Goal: Task Accomplishment & Management: Manage account settings

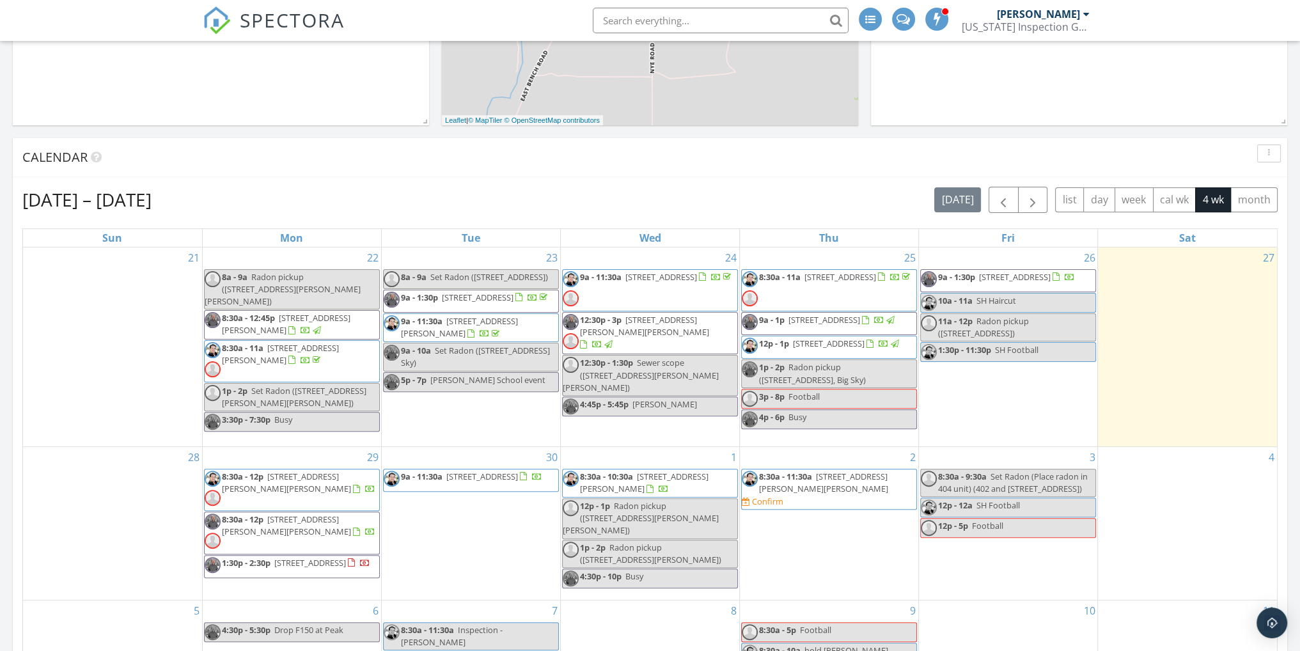
scroll to position [448, 0]
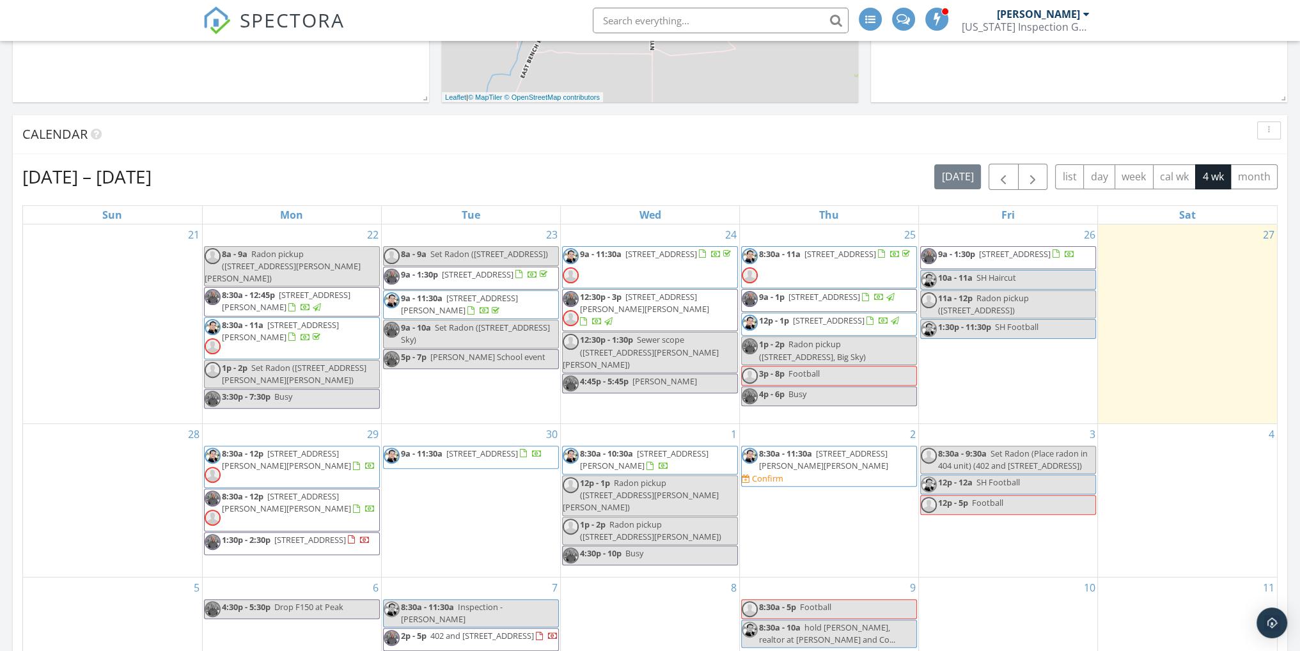
drag, startPoint x: 682, startPoint y: 287, endPoint x: 683, endPoint y: 256, distance: 30.7
click at [683, 256] on span "486 Westgate Ave, Bozeman 59718" at bounding box center [661, 254] width 72 height 12
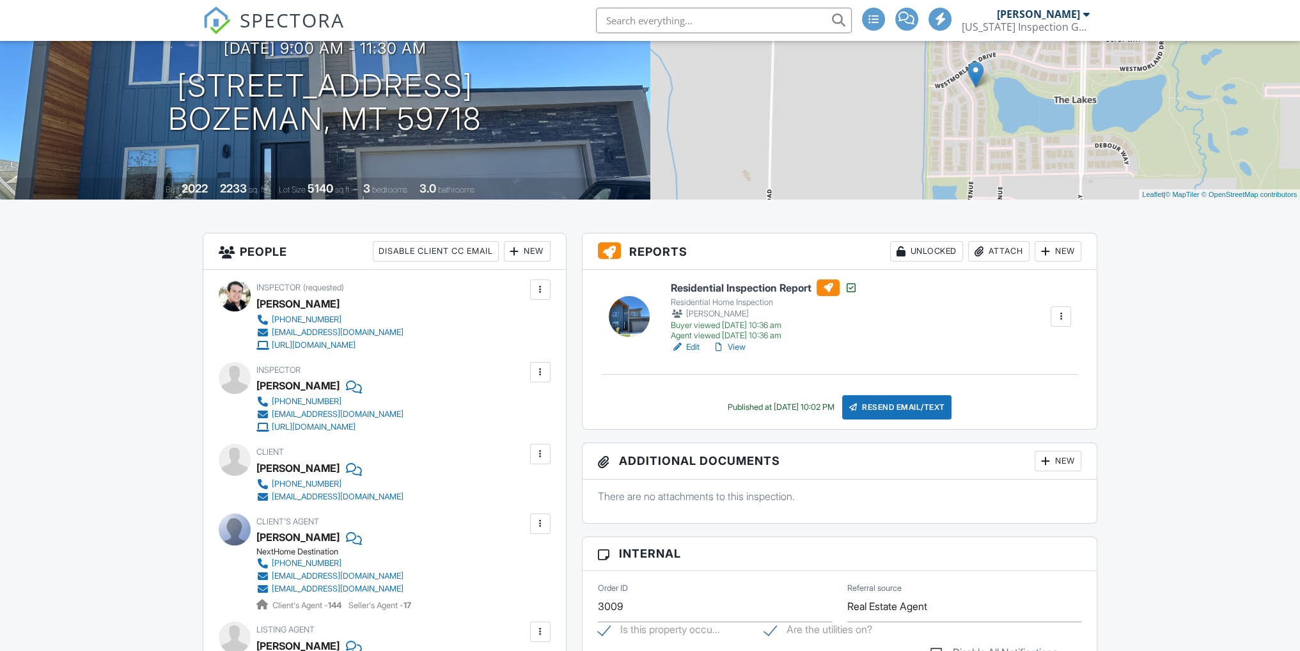
scroll to position [192, 0]
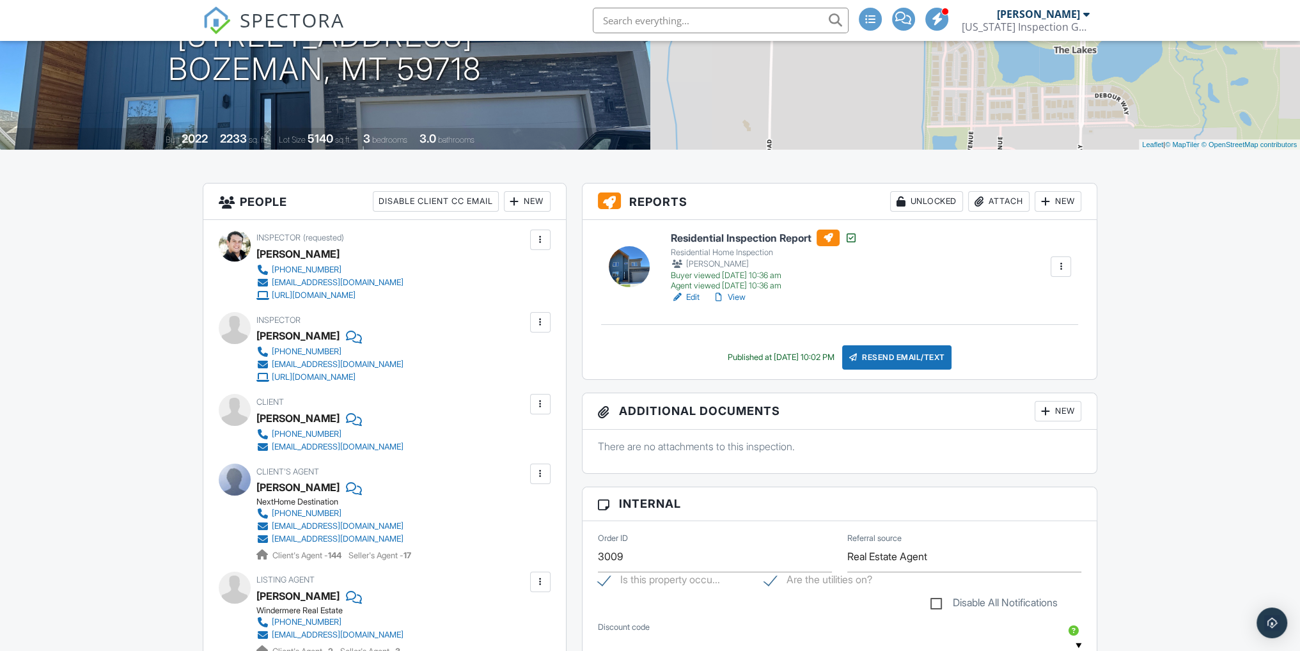
drag, startPoint x: 62, startPoint y: 418, endPoint x: 299, endPoint y: 400, distance: 237.9
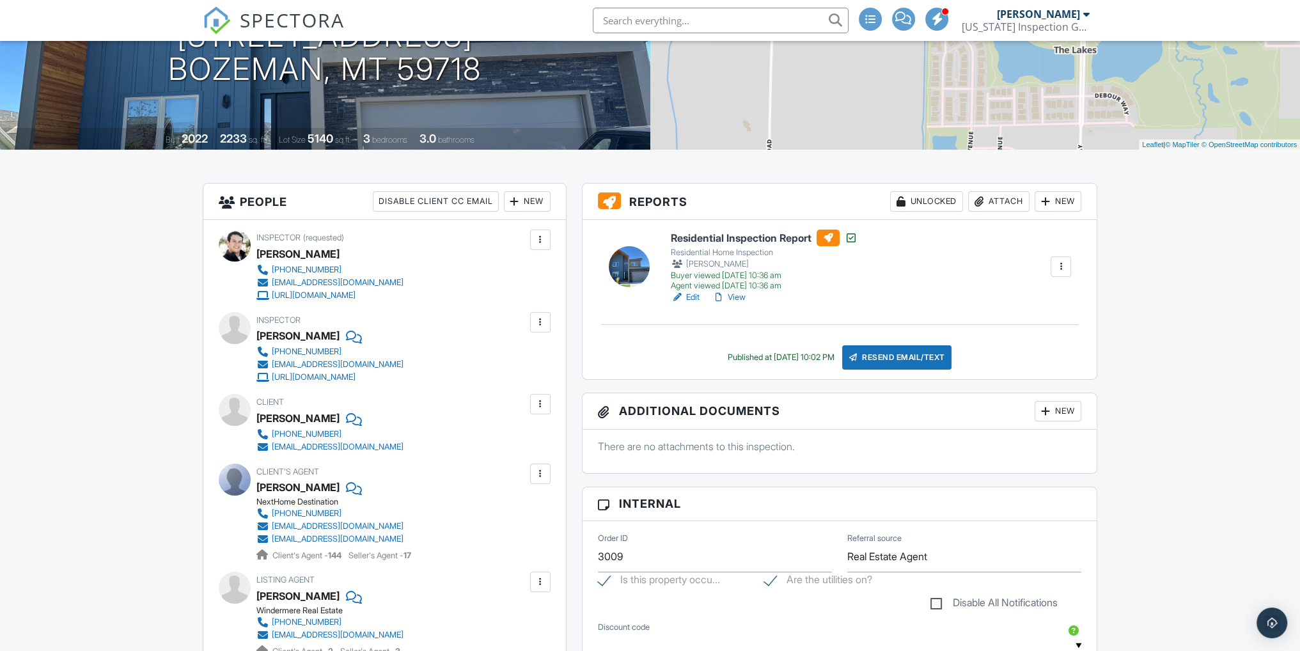
click at [734, 298] on link "View" at bounding box center [728, 297] width 33 height 13
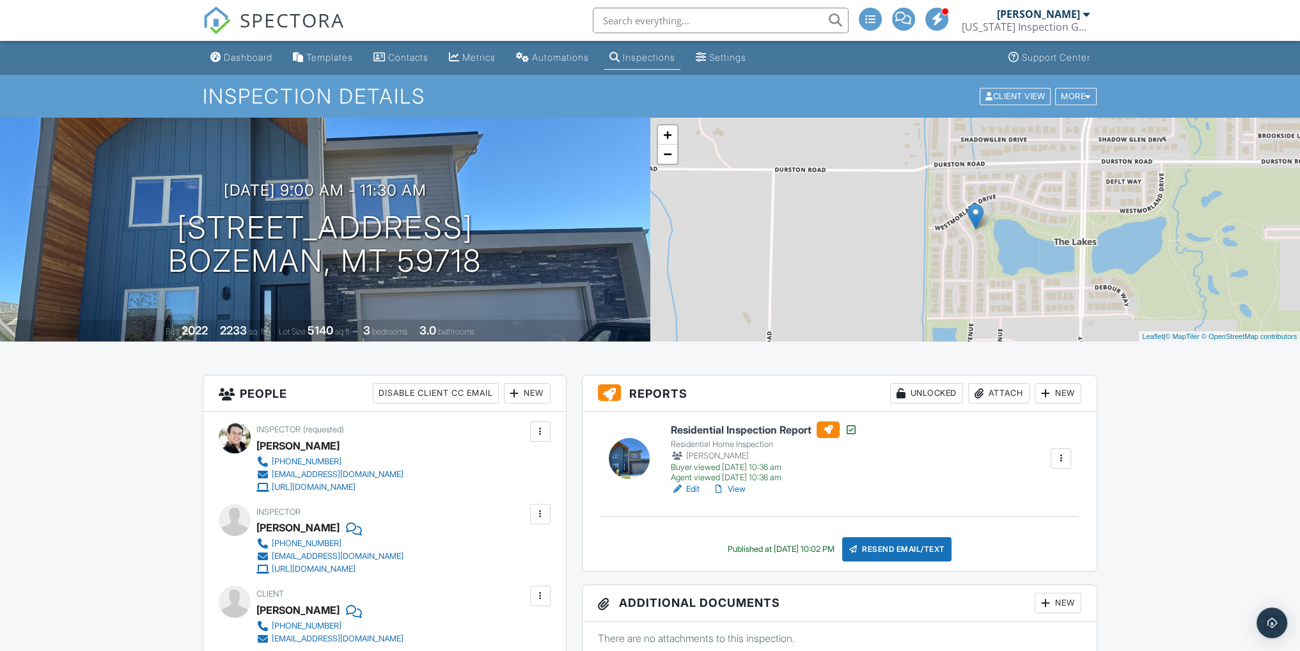
click at [976, 393] on div at bounding box center [978, 393] width 13 height 13
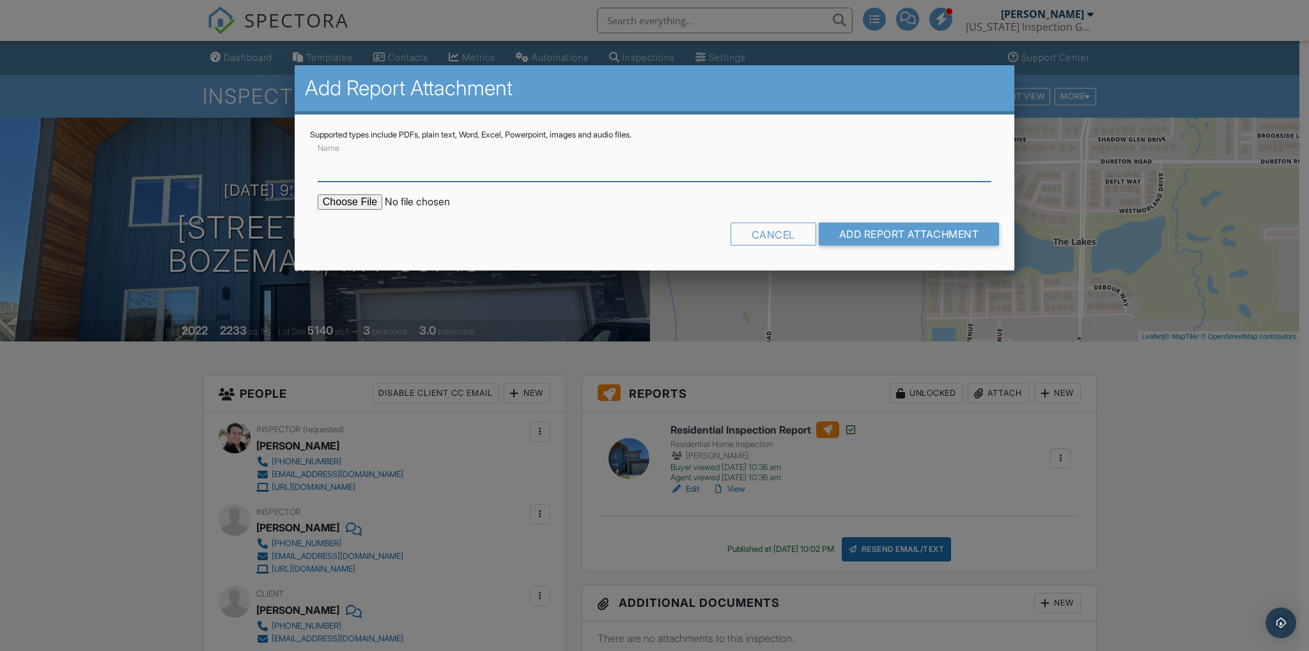
click at [395, 171] on input "Name" at bounding box center [655, 165] width 674 height 31
type input "Radon Results"
click at [344, 198] on input "file" at bounding box center [426, 201] width 217 height 15
type input "C:\fakepath\2025-09-26 Sharon Green 486 Westgate Ave - RADON.pdf"
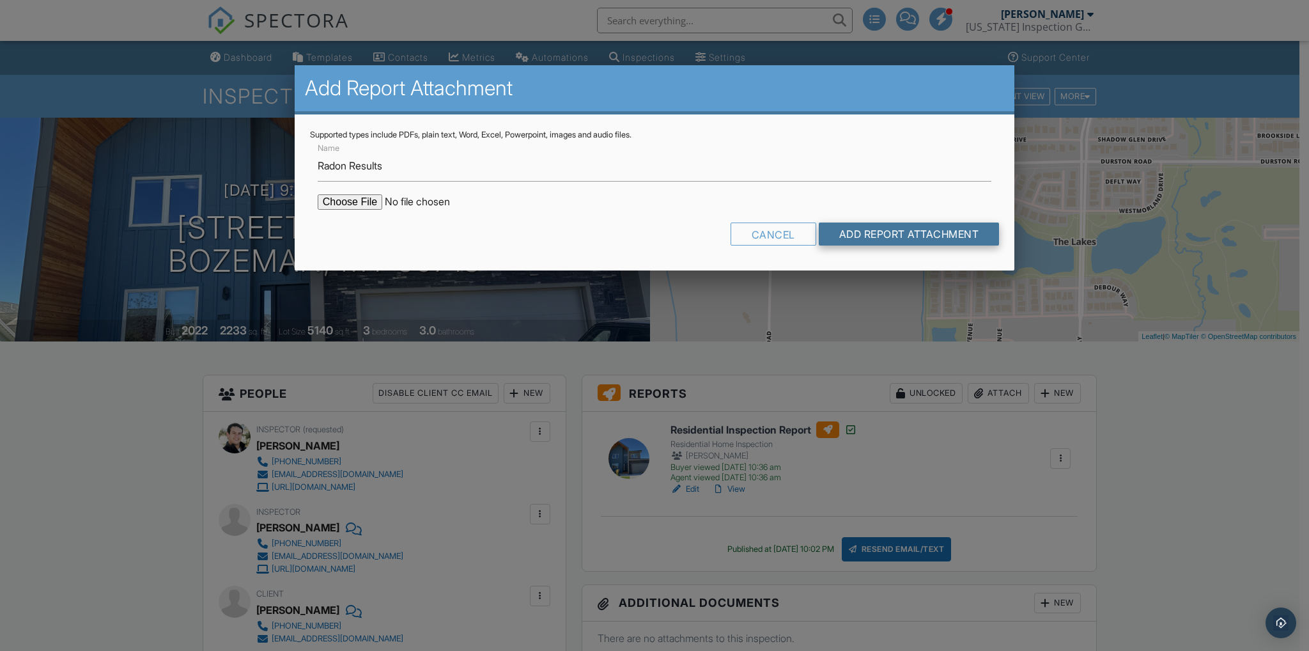
click at [907, 240] on input "Add Report Attachment" at bounding box center [909, 233] width 181 height 23
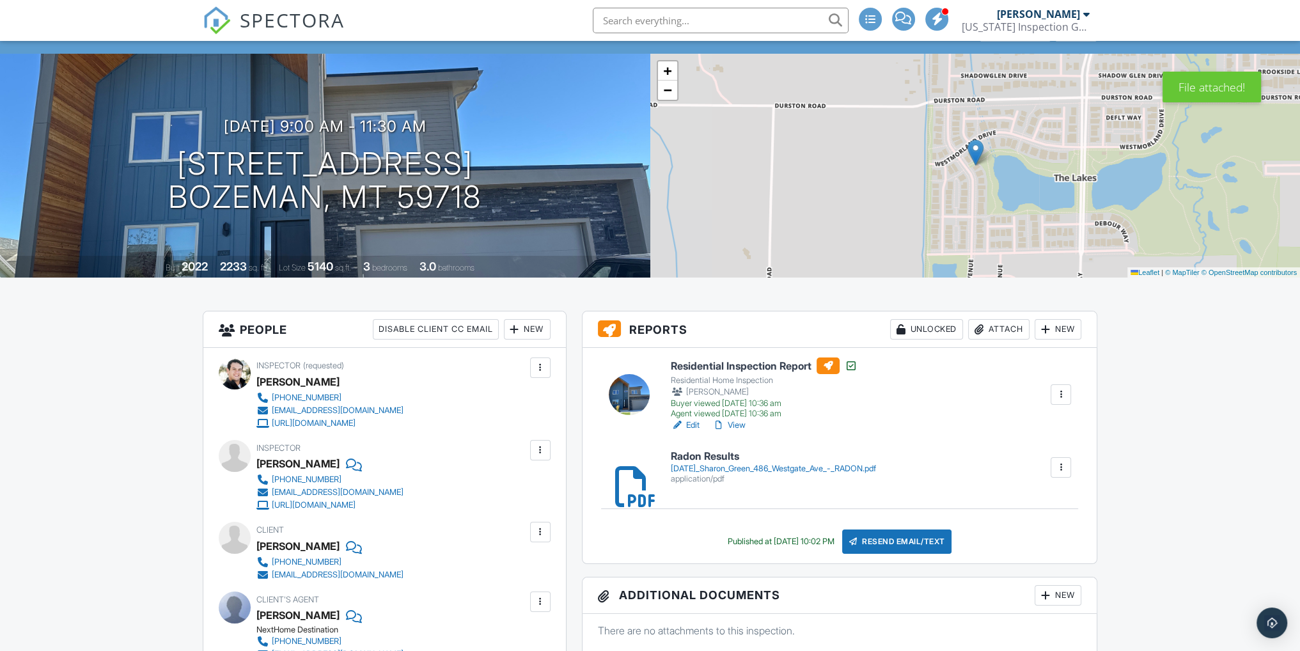
click at [916, 542] on div "Resend Email/Text" at bounding box center [897, 541] width 110 height 24
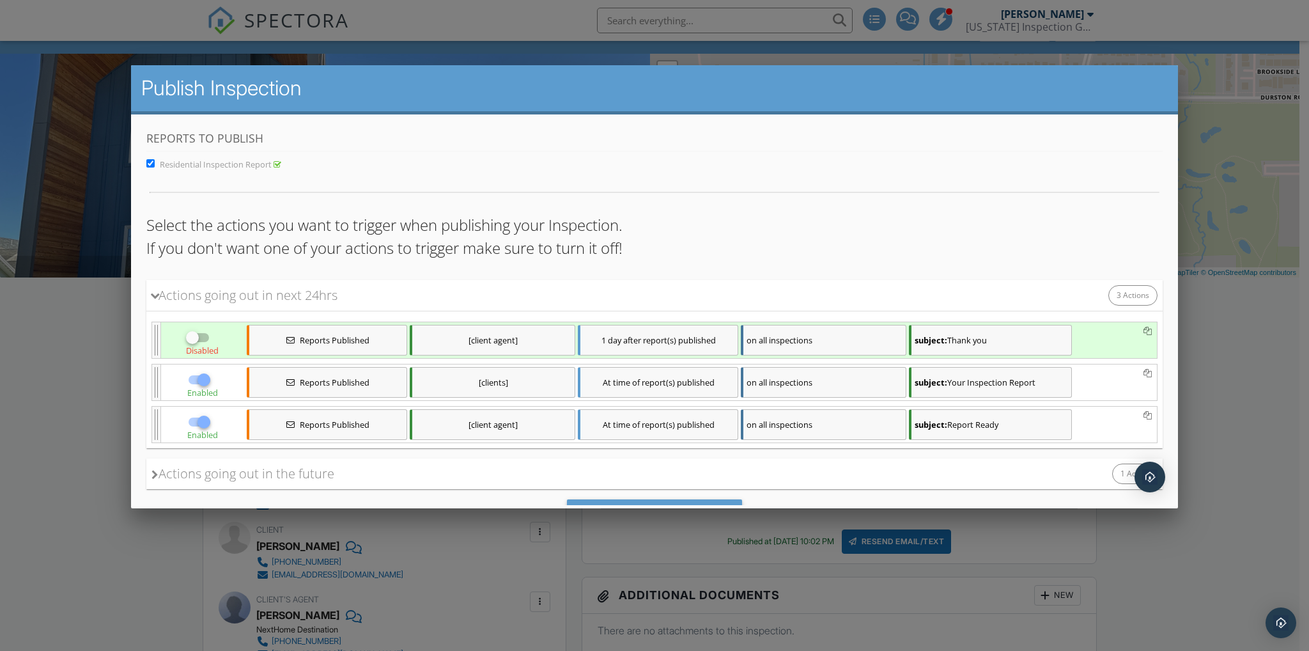
click at [988, 385] on div "subject: Your Inspection Report" at bounding box center [989, 381] width 163 height 31
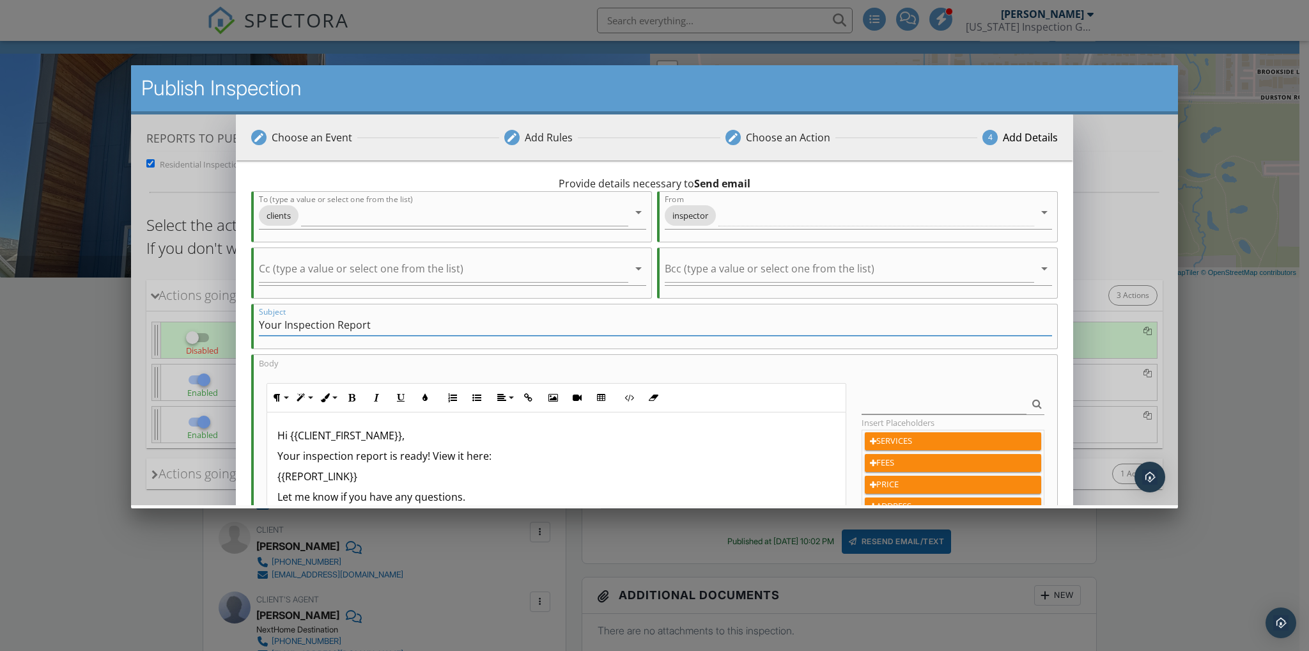
drag, startPoint x: 391, startPoint y: 321, endPoint x: -59, endPoint y: 331, distance: 450.2
click at [130, 331] on html "No data available This will be replaced by a direct link for client's and clien…" at bounding box center [653, 341] width 1047 height 455
type input "Radon Results"
drag, startPoint x: 426, startPoint y: 454, endPoint x: 240, endPoint y: 455, distance: 186.0
click at [240, 455] on div "Provide details necessary to Send email To (type a value or select one from the…" at bounding box center [654, 451] width 838 height 583
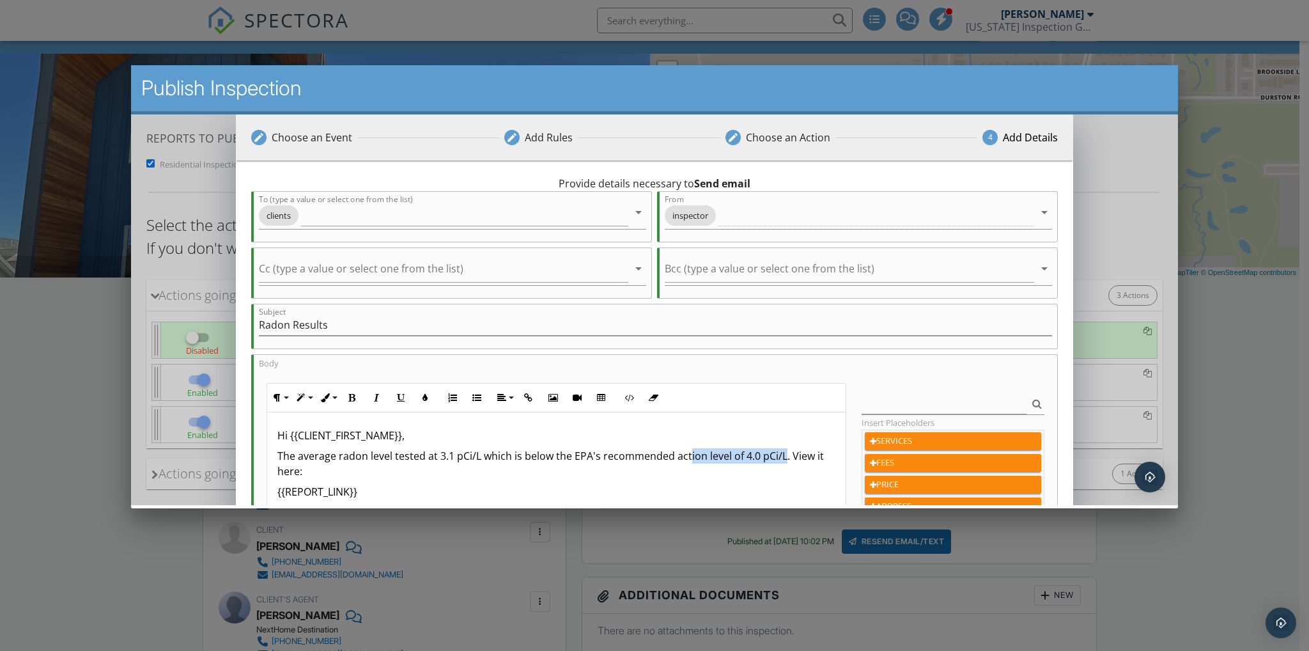
drag, startPoint x: 784, startPoint y: 453, endPoint x: 687, endPoint y: 456, distance: 96.6
click at [687, 456] on p "The average radon level tested at 3.1 pCi/L which is below the EPA's recommende…" at bounding box center [556, 463] width 558 height 31
drag, startPoint x: 784, startPoint y: 453, endPoint x: 256, endPoint y: 445, distance: 528.8
click at [256, 445] on div "Body Paragraph Format Normal Heading 1 Heading 2 Heading 3 Heading 4 Code Parag…" at bounding box center [654, 496] width 807 height 284
copy p "The average radon level tested at 3.1 pCi/L which is below the EPA's recommende…"
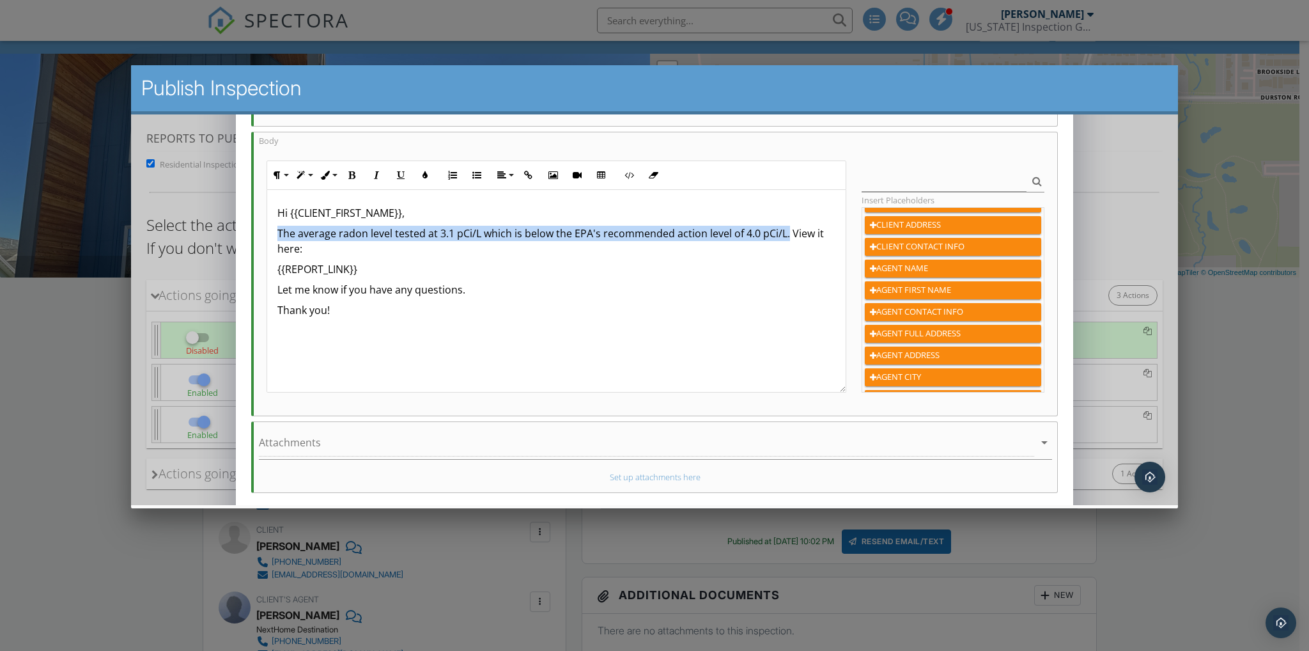
scroll to position [256, 0]
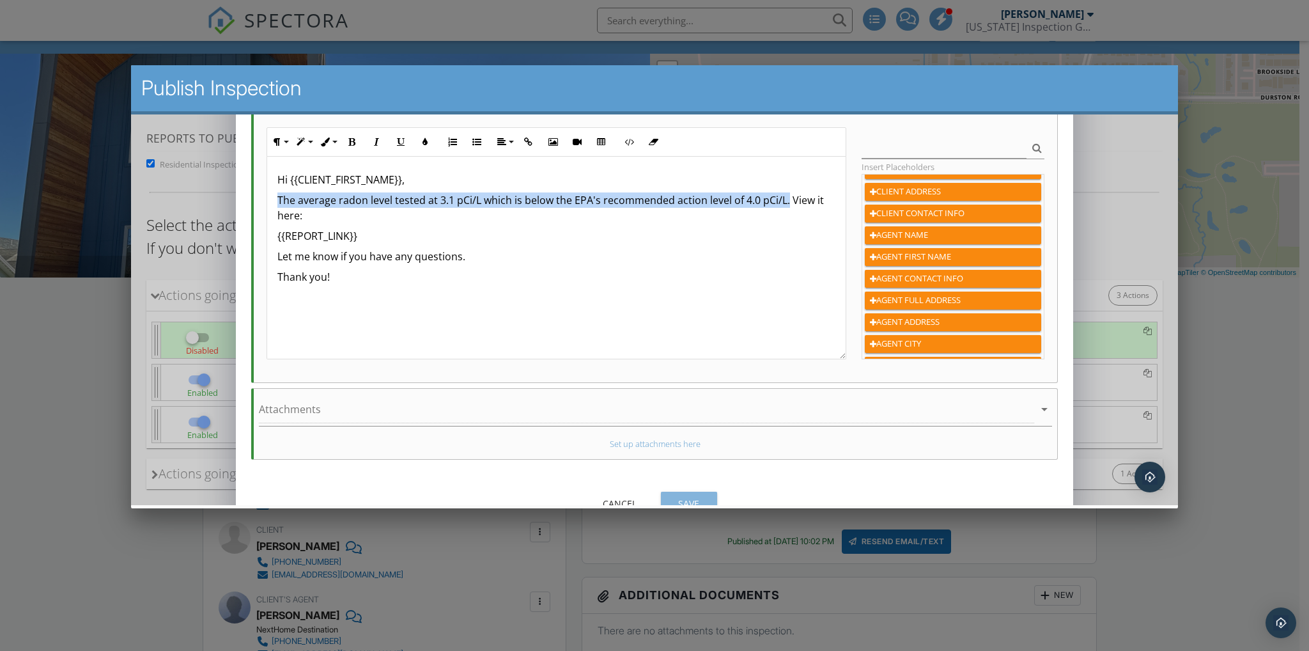
click at [694, 499] on div "Save" at bounding box center [689, 502] width 36 height 13
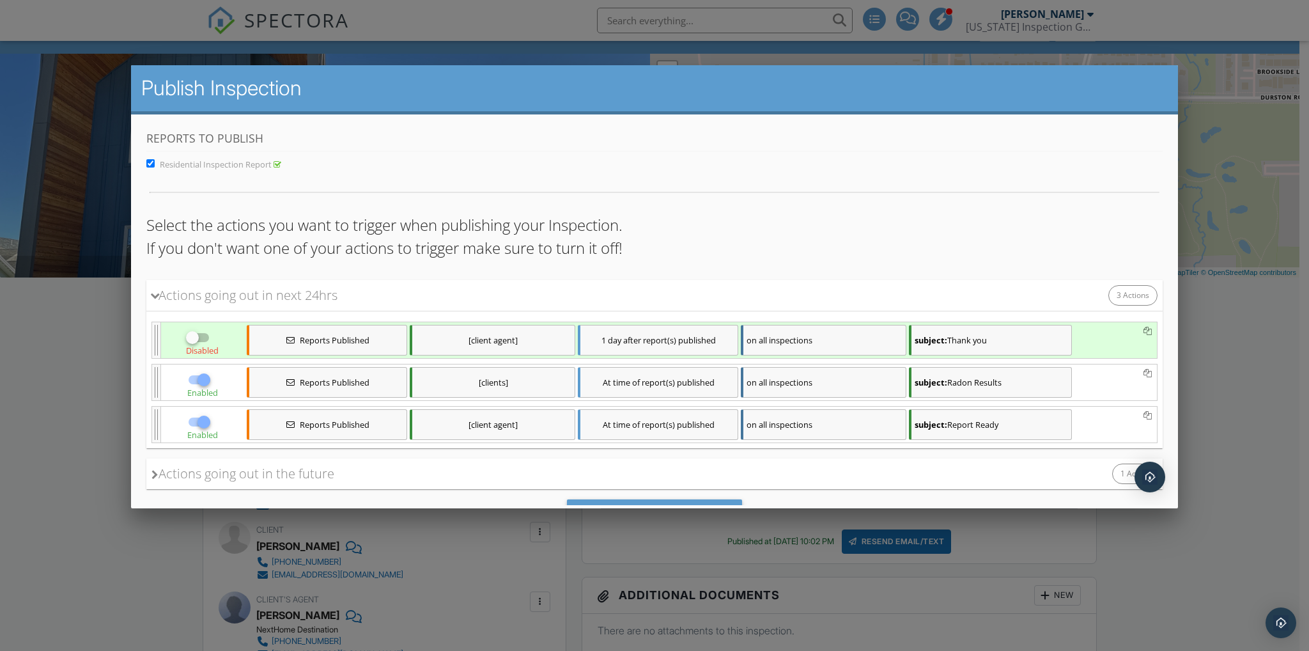
click at [992, 423] on div "subject: Report Ready" at bounding box center [989, 424] width 163 height 31
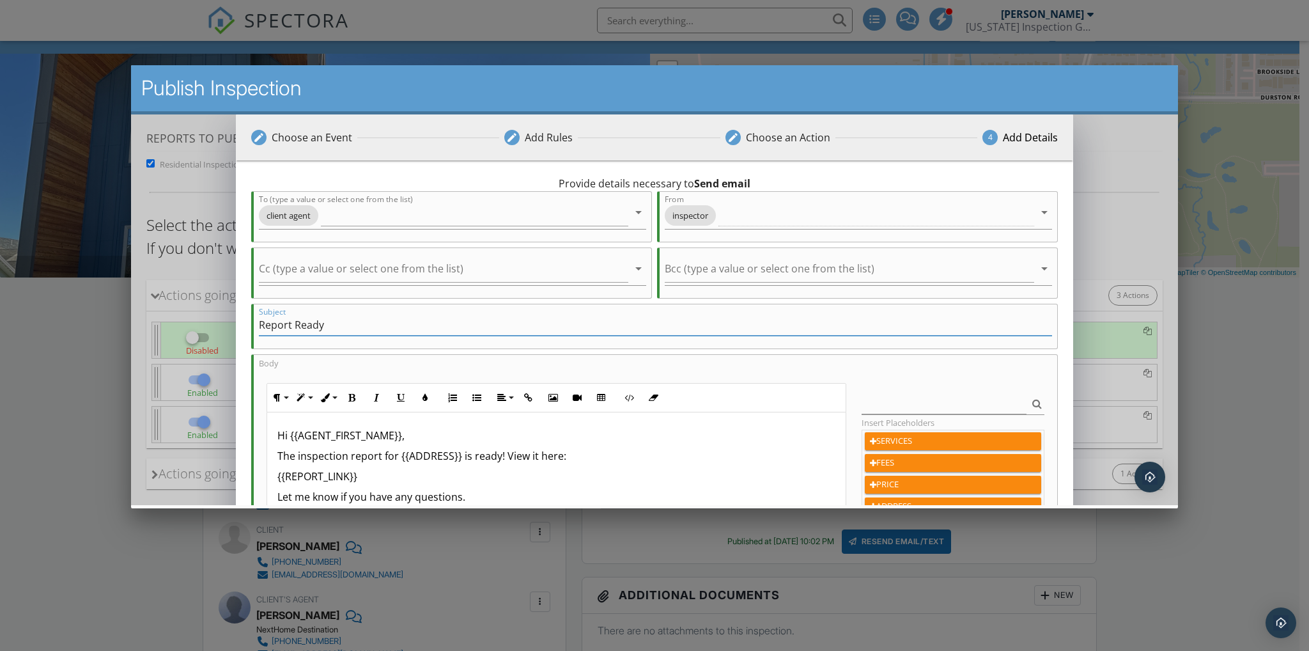
drag, startPoint x: 350, startPoint y: 315, endPoint x: 42, endPoint y: 311, distance: 308.2
click at [130, 311] on html "No data available This will be replaced by a direct link for client's and clien…" at bounding box center [653, 341] width 1047 height 455
type input "Radon Results"
click at [501, 453] on p "The inspection report for {{ADDRESS}} is ready! View it here:" at bounding box center [556, 455] width 558 height 15
drag, startPoint x: 501, startPoint y: 454, endPoint x: 460, endPoint y: 456, distance: 41.0
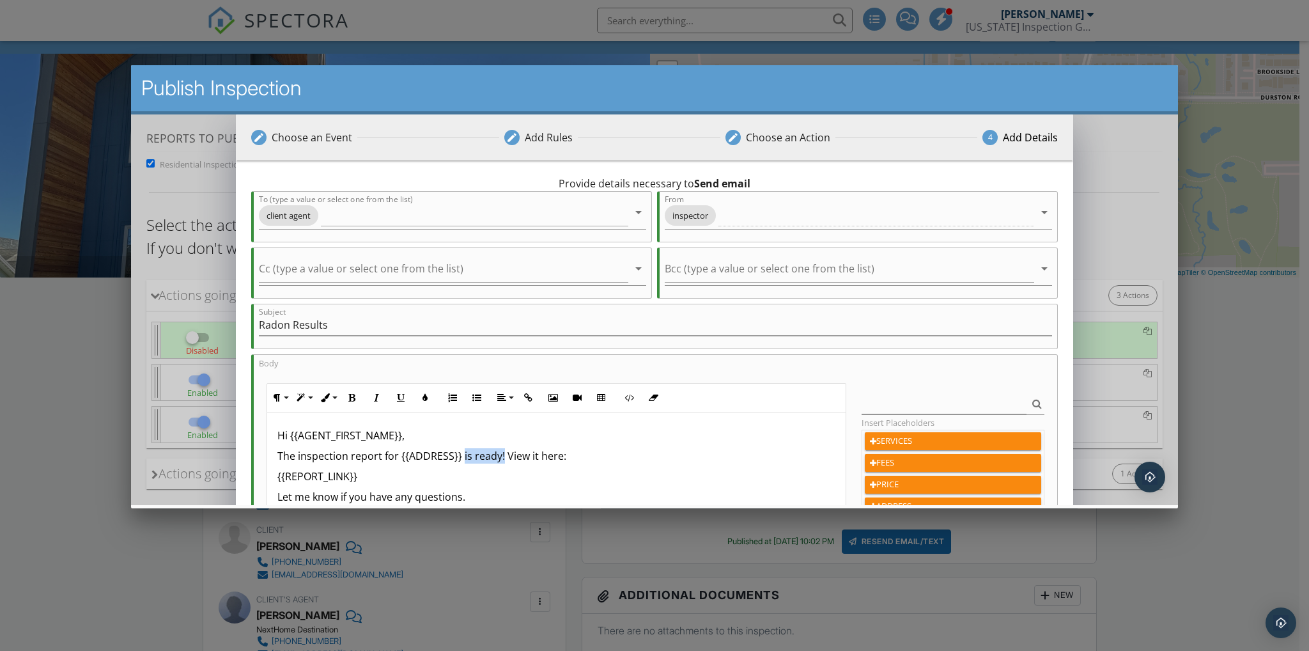
click at [460, 456] on p "The inspection report for {{ADDRESS}} is ready! View it here:" at bounding box center [556, 455] width 558 height 15
drag, startPoint x: 573, startPoint y: 455, endPoint x: 463, endPoint y: 458, distance: 110.6
click at [463, 458] on p "The inspection report for {{ADDRESS}} The average radon level tested at 3.1 pCi…" at bounding box center [556, 463] width 558 height 31
drag, startPoint x: 379, startPoint y: 453, endPoint x: 209, endPoint y: 455, distance: 170.1
click at [209, 455] on div "edit Choose an Event edit Add Rules edit Choose an Action 4 Add Details 0 hours…" at bounding box center [653, 450] width 1047 height 673
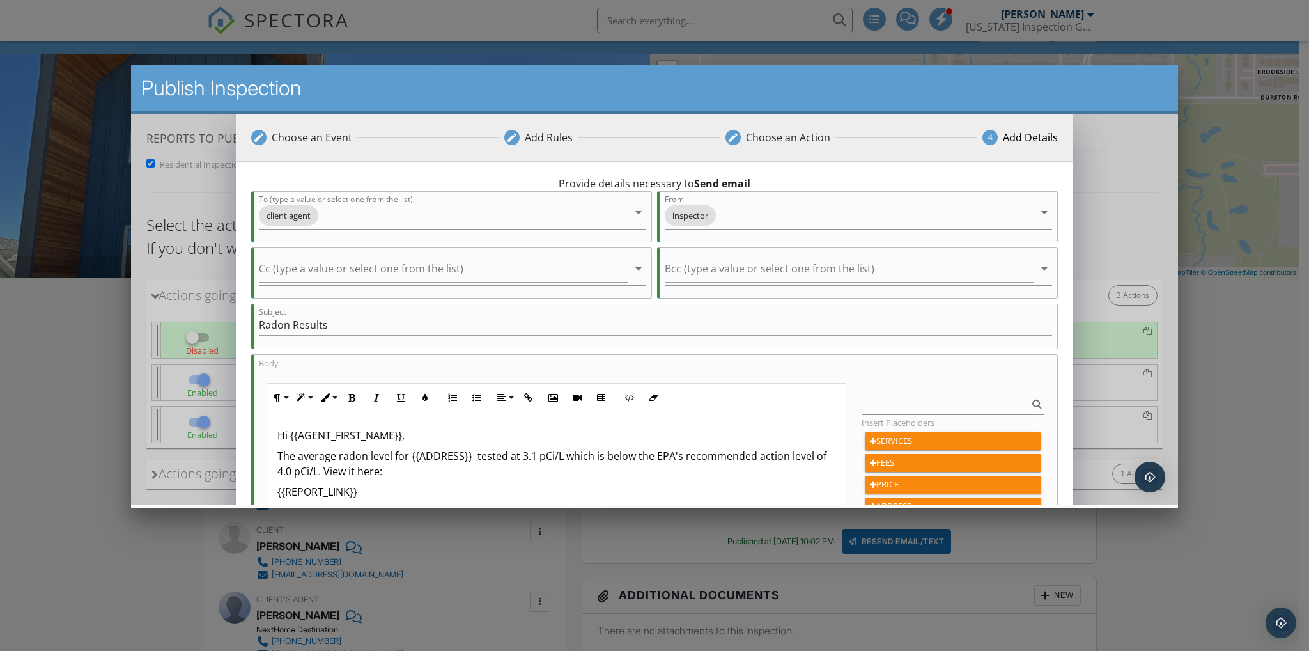
click at [474, 456] on p "The average radon level for {{ADDRESS}} tested at 3.1 pCi/L which is below the …" at bounding box center [556, 463] width 558 height 31
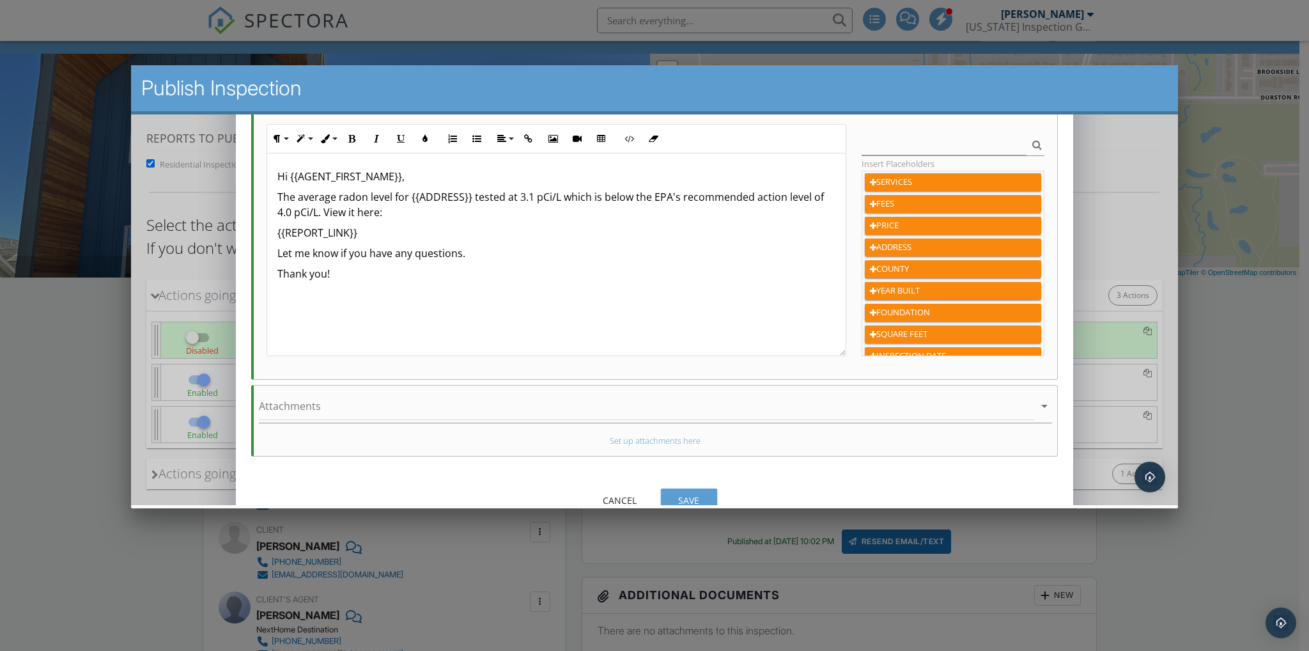
scroll to position [281, 0]
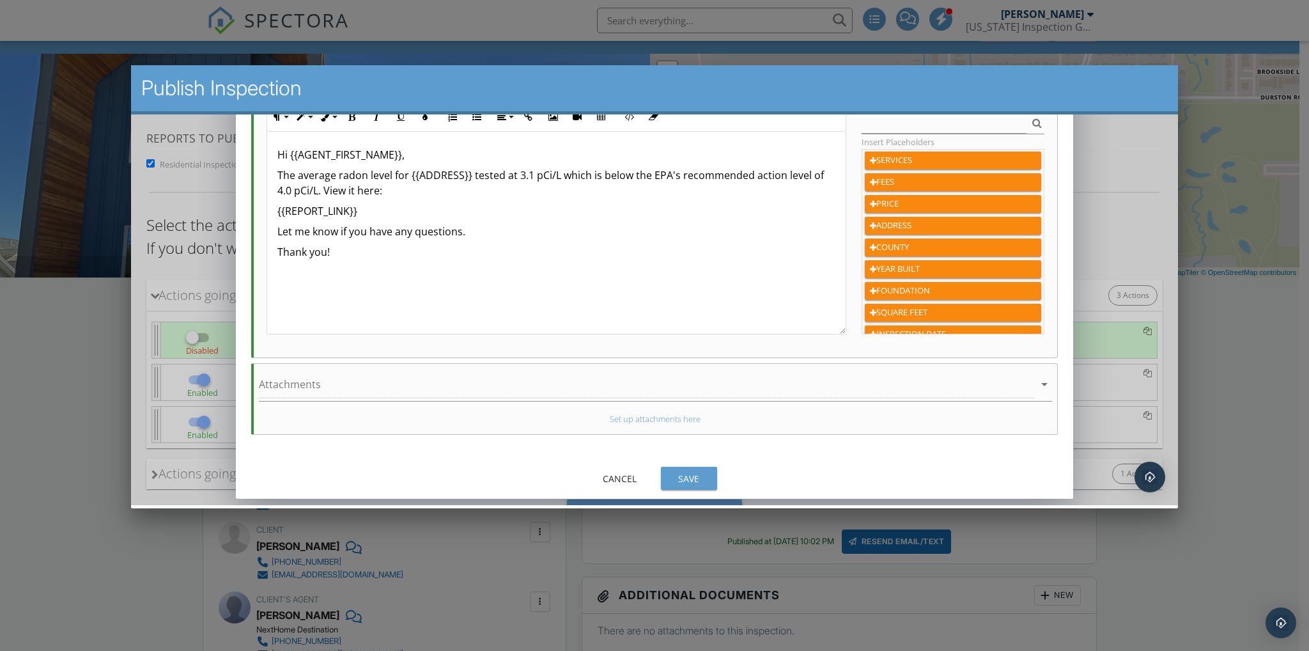
click at [680, 476] on div "Save" at bounding box center [689, 477] width 36 height 13
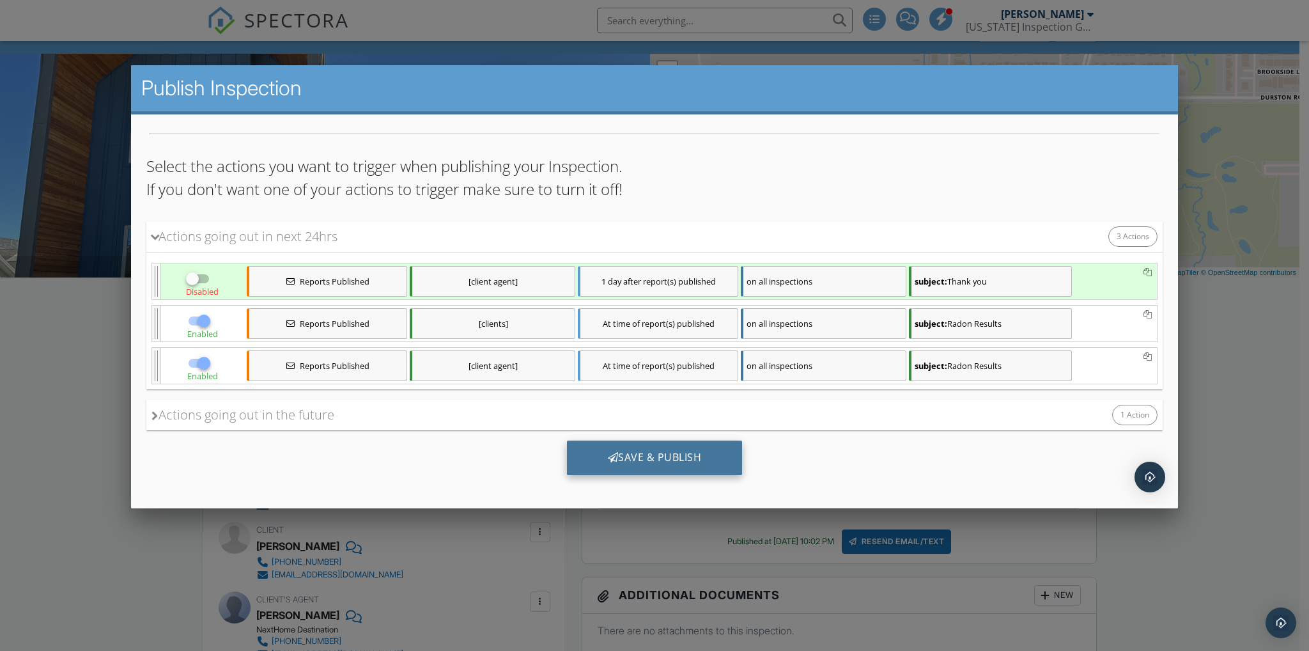
scroll to position [63, 0]
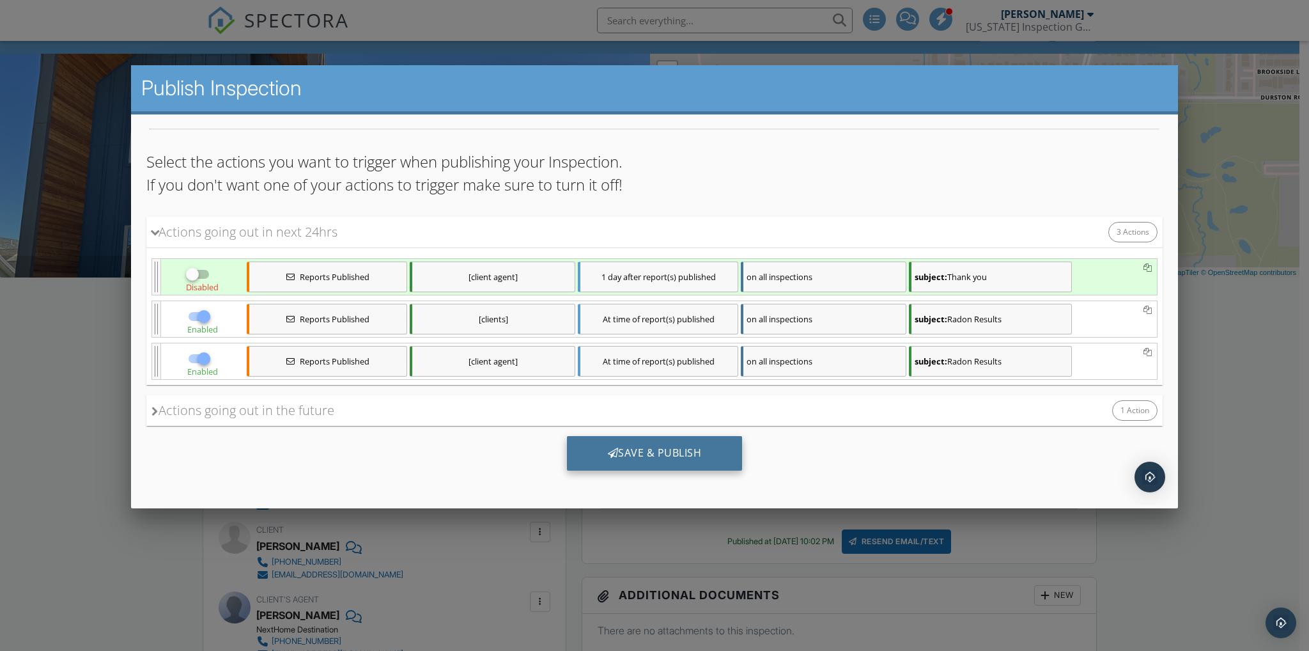
click at [634, 449] on div "Save & Publish" at bounding box center [654, 452] width 176 height 35
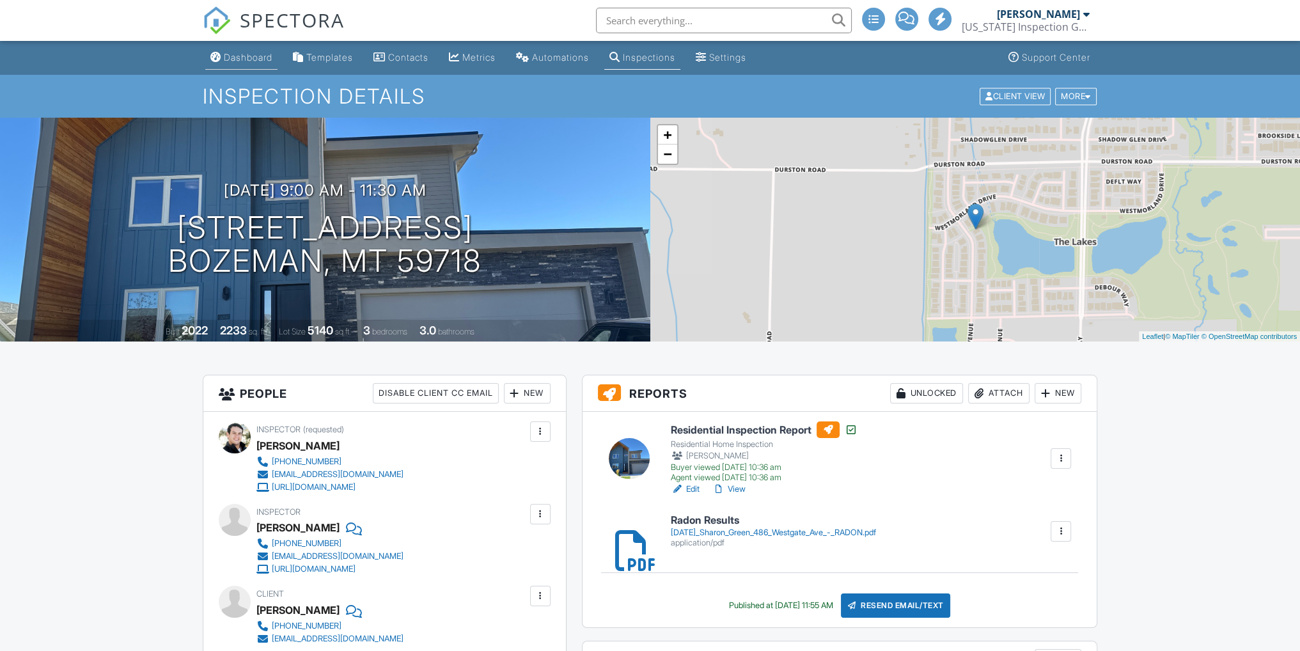
click at [244, 58] on div "Dashboard" at bounding box center [248, 57] width 49 height 11
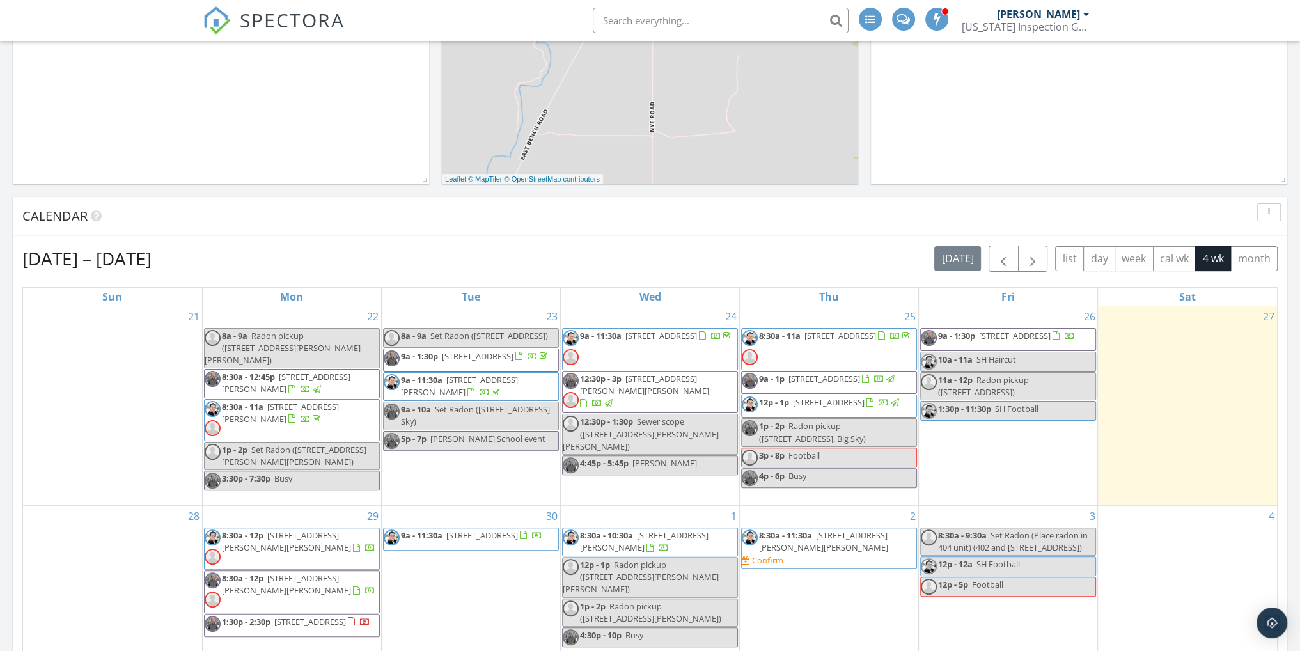
scroll to position [384, 0]
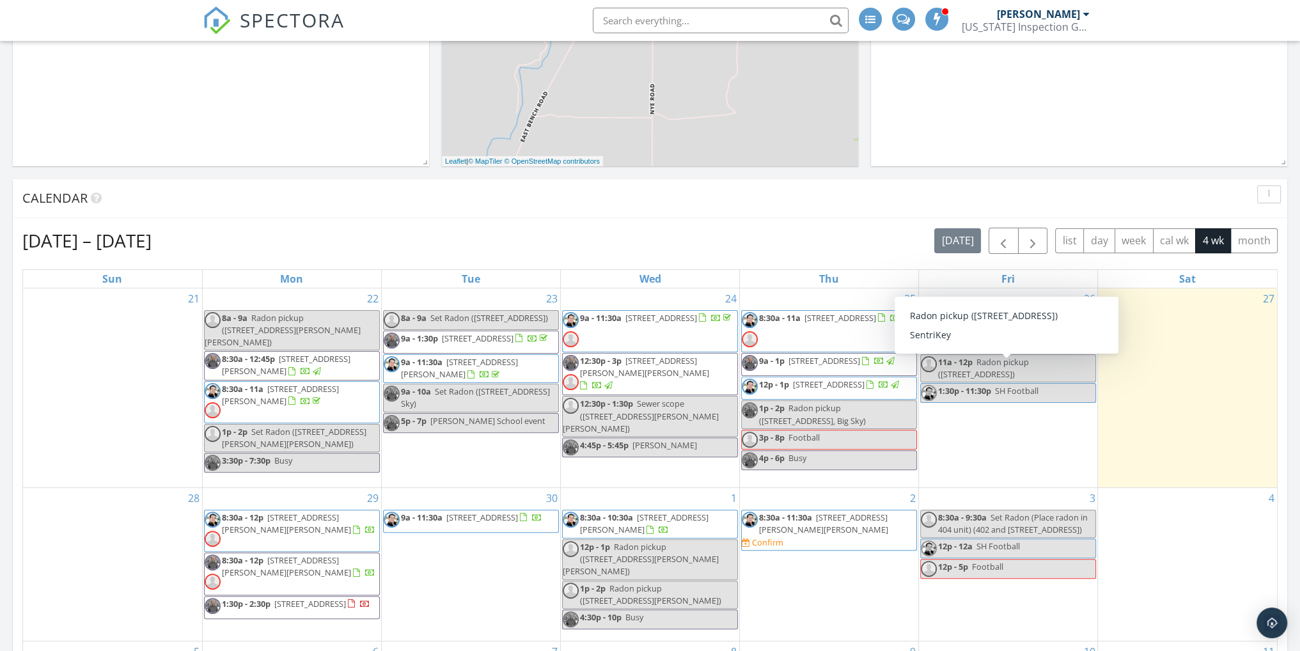
click at [1056, 471] on div "26 9a - 1:30p 111 N Division St , Whitehall 59729 10a - 11a SH Haircut 11a - 12…" at bounding box center [1008, 387] width 178 height 199
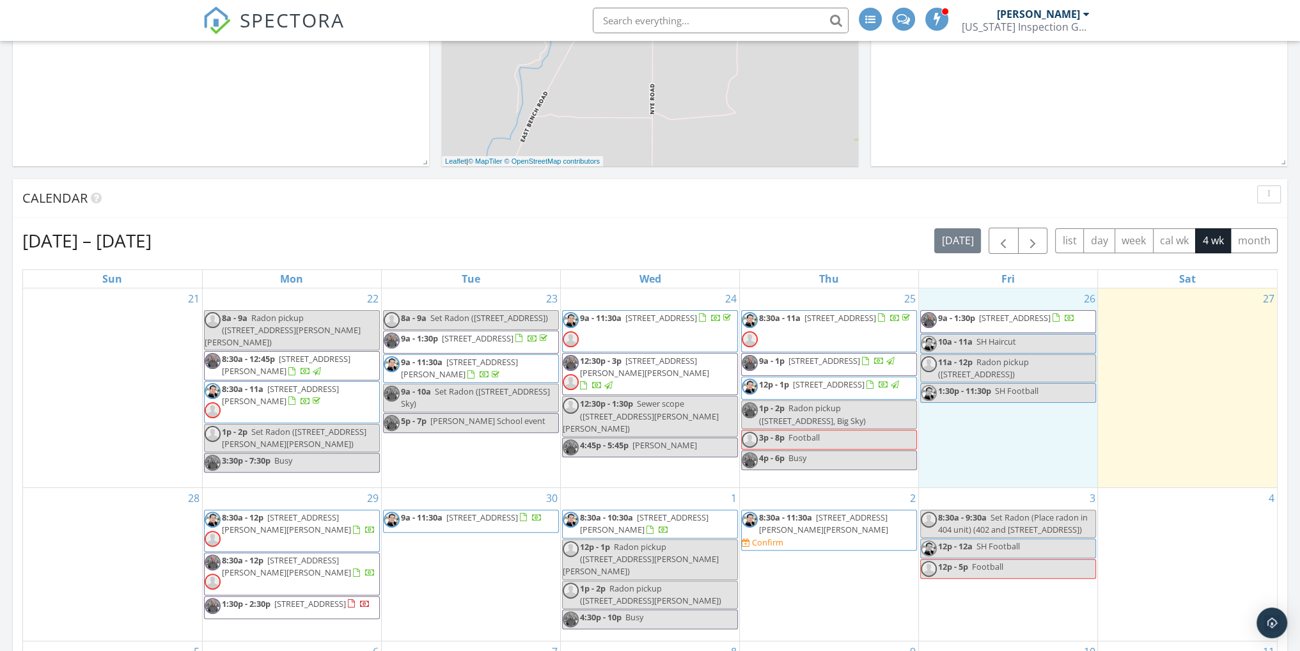
click at [1023, 320] on span "111 N Division St , Whitehall 59729" at bounding box center [1015, 318] width 72 height 12
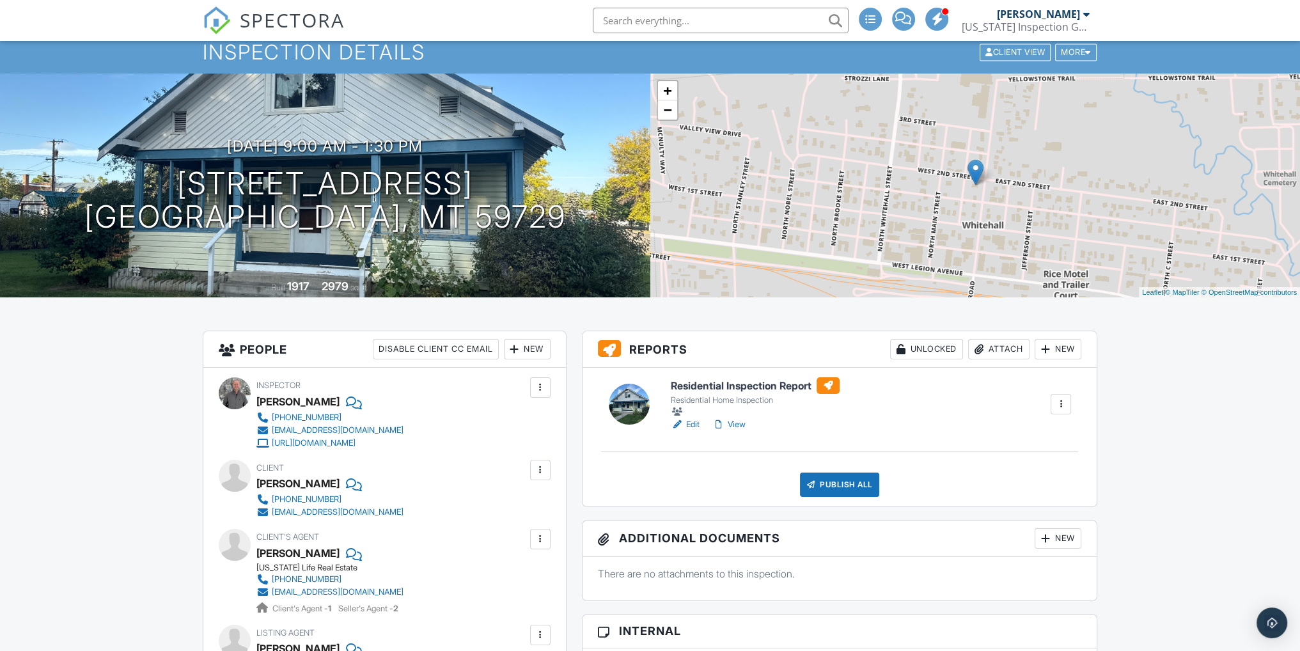
scroll to position [64, 0]
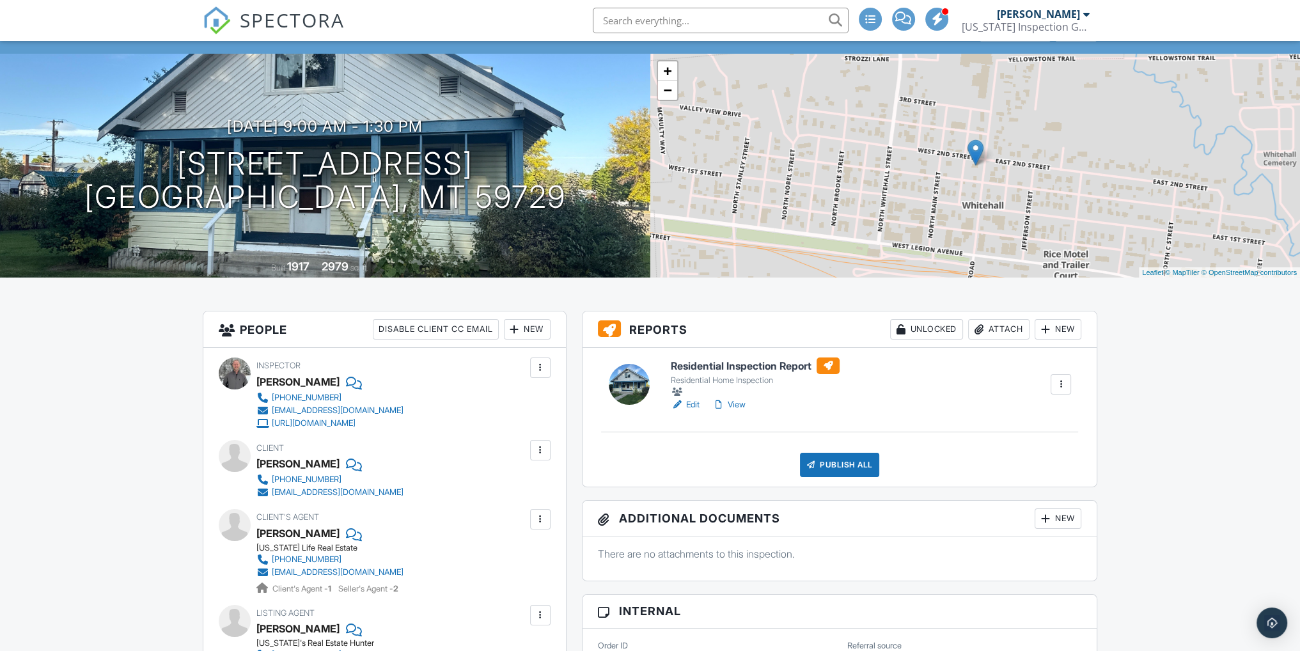
click at [693, 405] on link "Edit" at bounding box center [685, 404] width 29 height 13
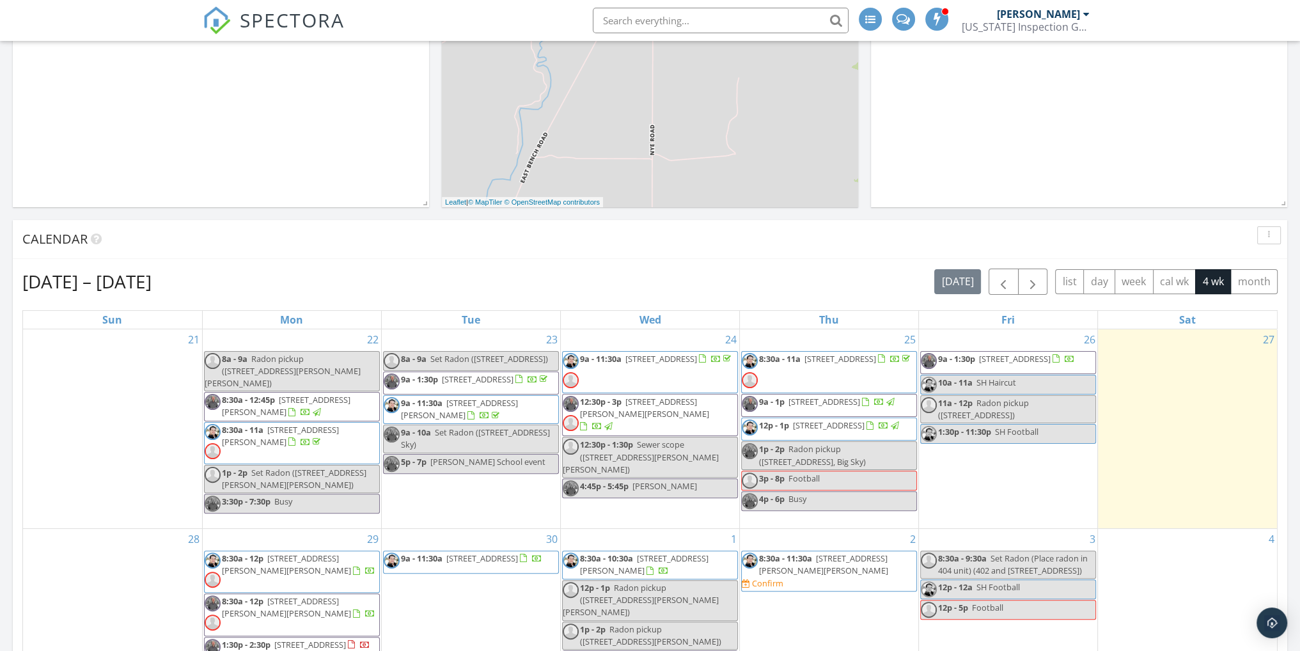
scroll to position [384, 0]
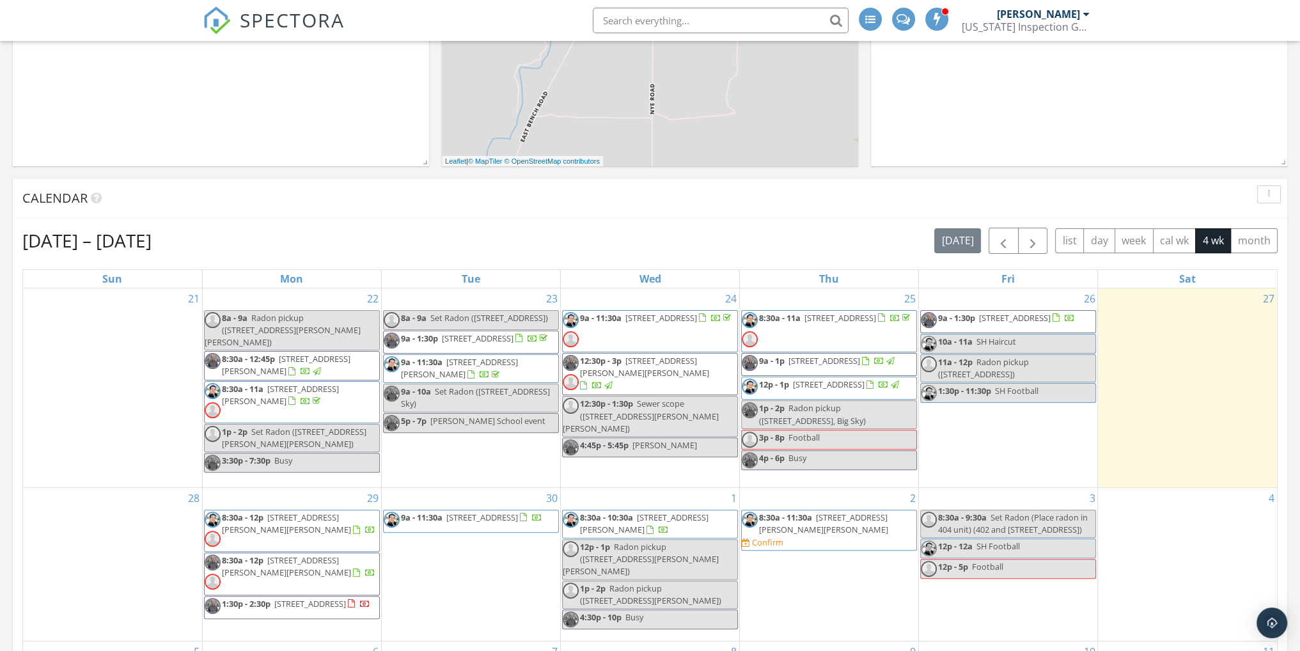
click at [1020, 320] on span "[STREET_ADDRESS]" at bounding box center [1015, 318] width 72 height 12
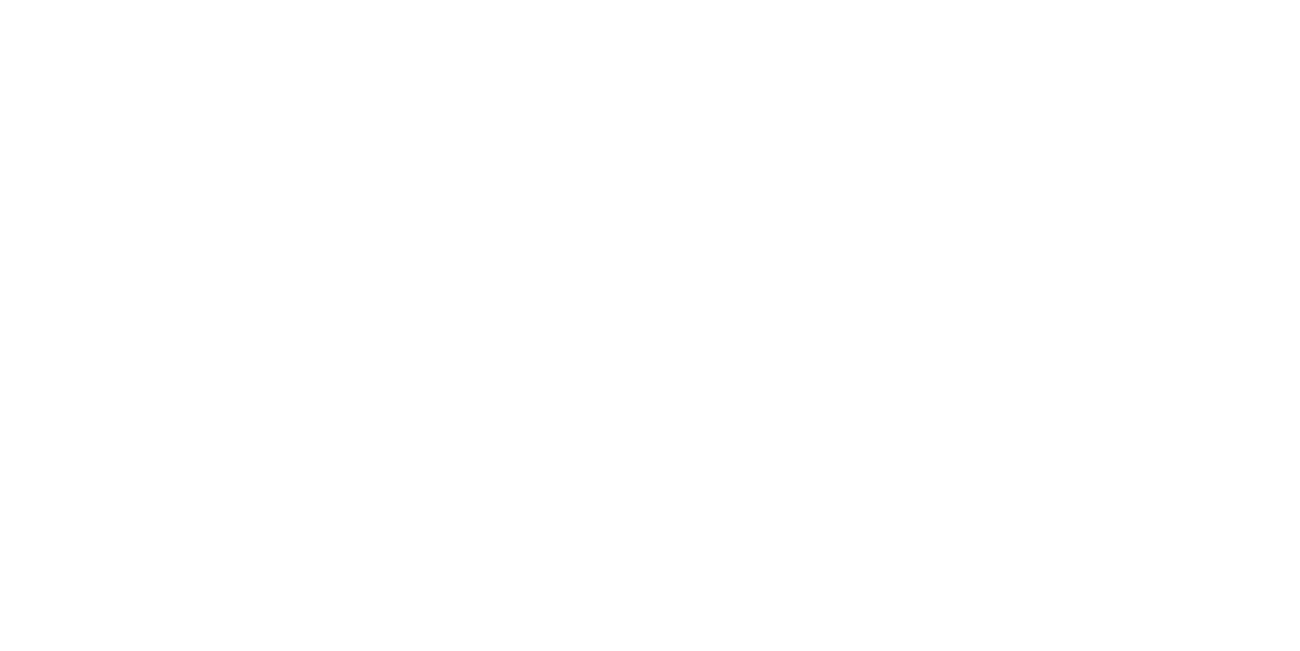
click at [125, 617] on link "View" at bounding box center [110, 623] width 29 height 12
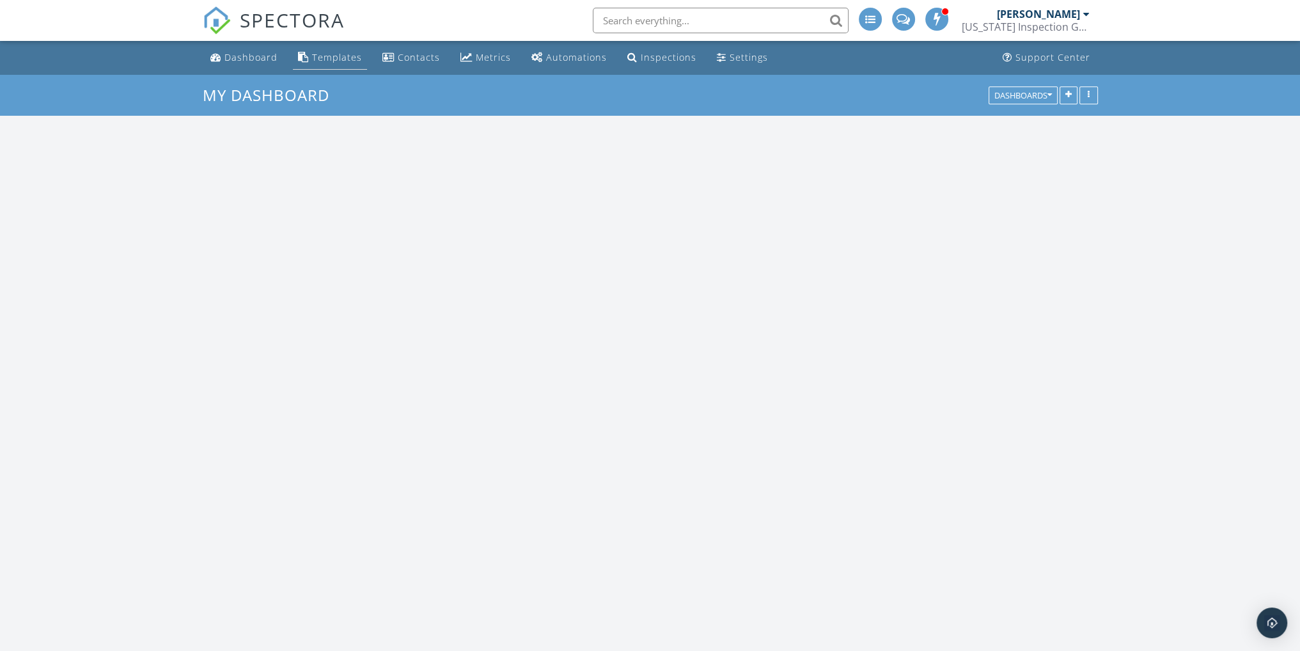
scroll to position [1471, 1320]
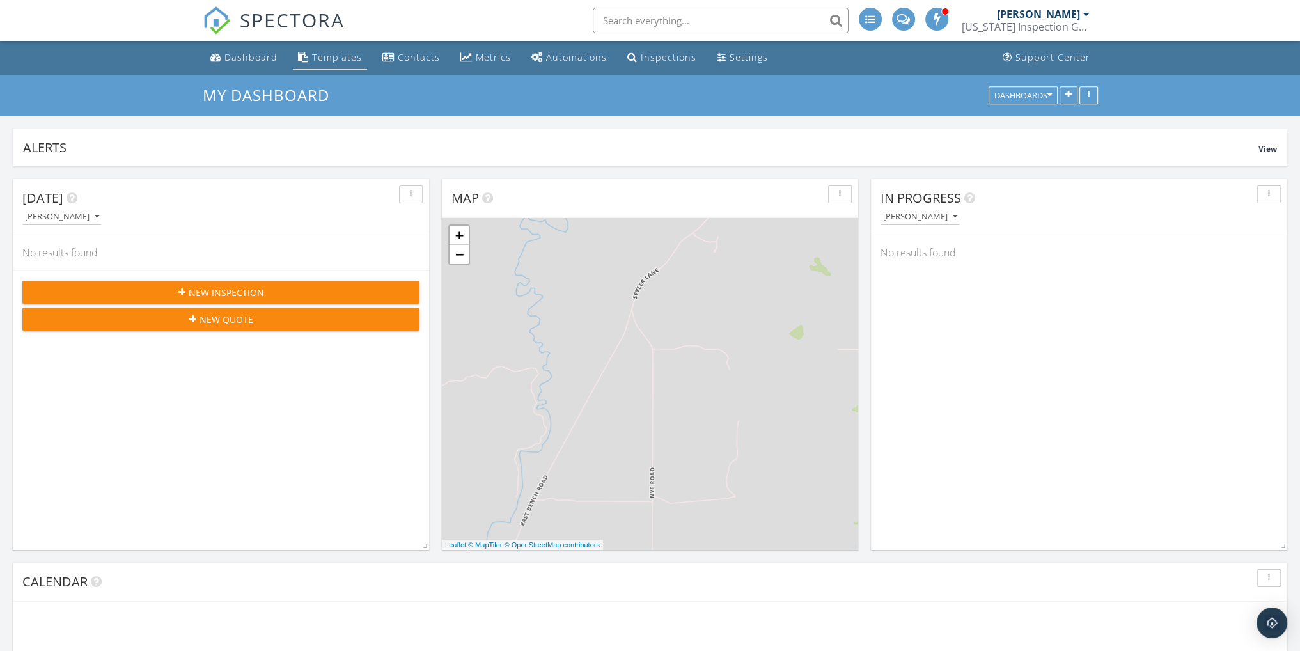
click at [336, 66] on link "Templates" at bounding box center [330, 58] width 74 height 24
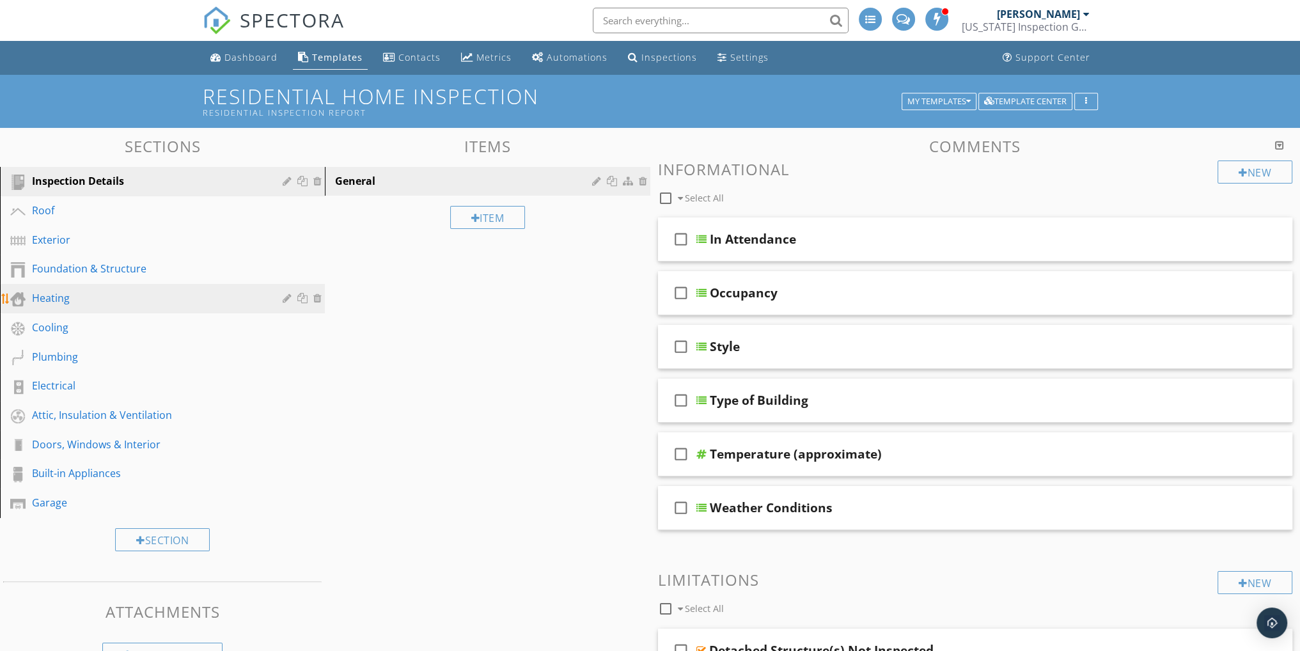
click at [75, 302] on div "Heating" at bounding box center [148, 297] width 232 height 15
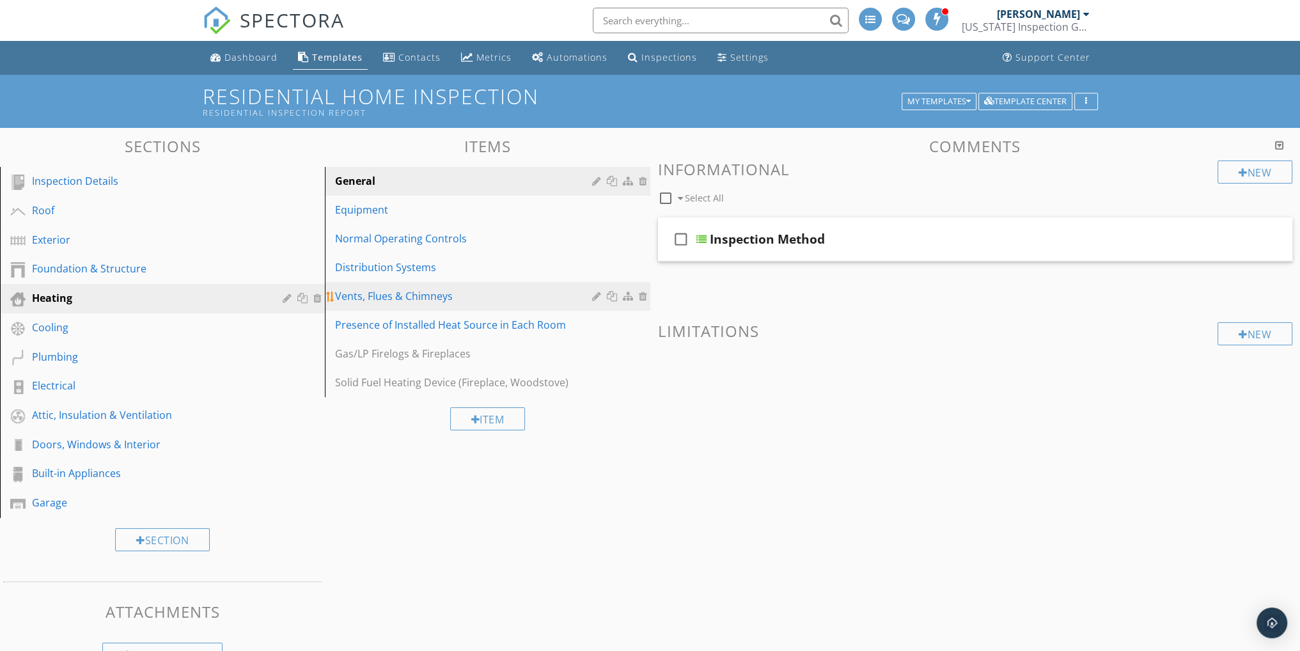
click at [414, 300] on div "Vents, Flues & Chimneys" at bounding box center [465, 295] width 260 height 15
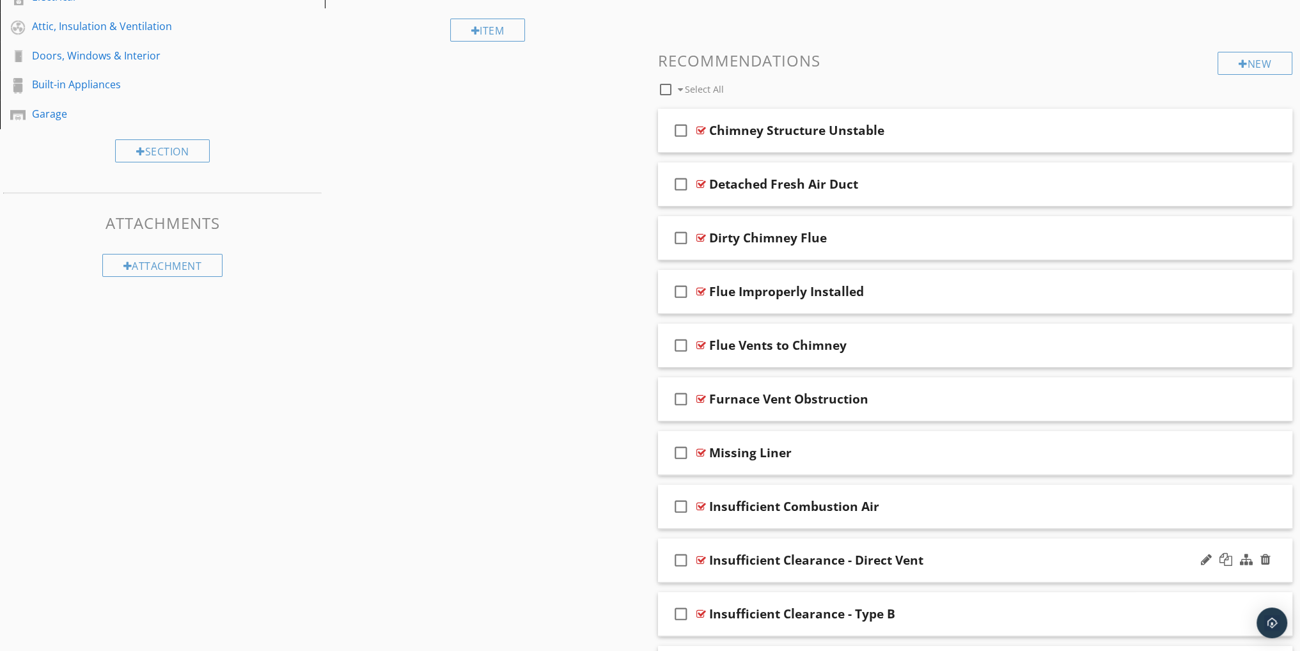
scroll to position [448, 0]
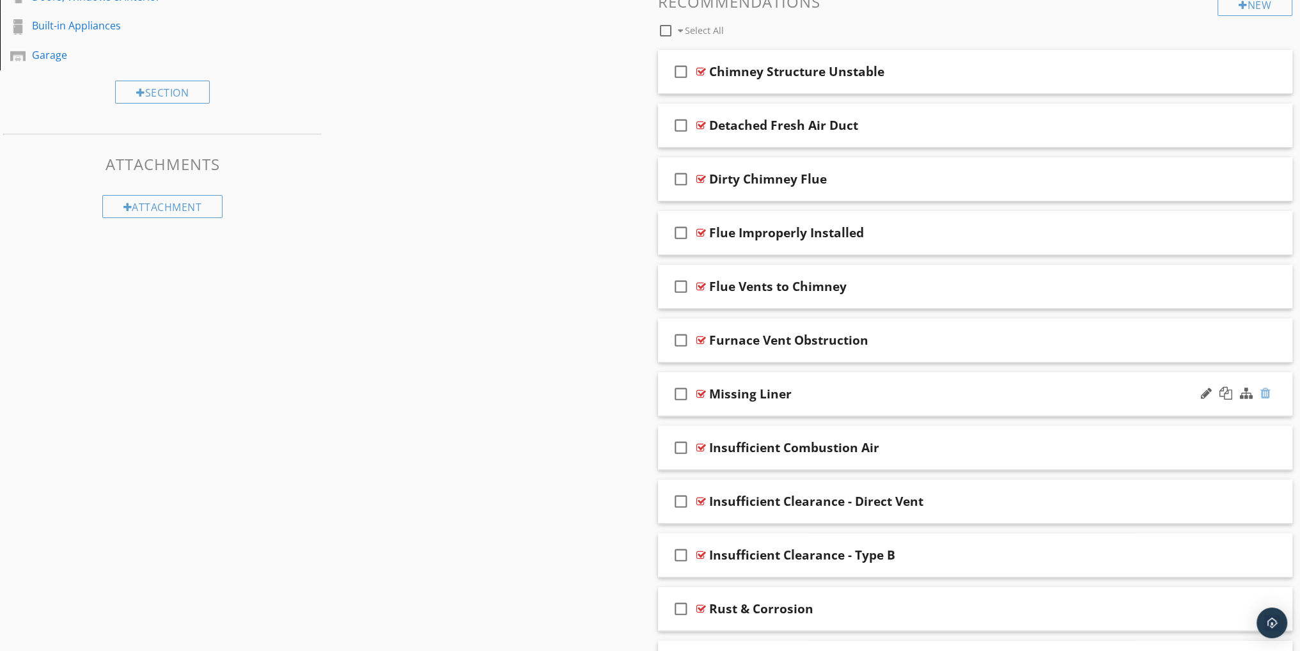
click at [1268, 389] on div at bounding box center [1265, 393] width 10 height 13
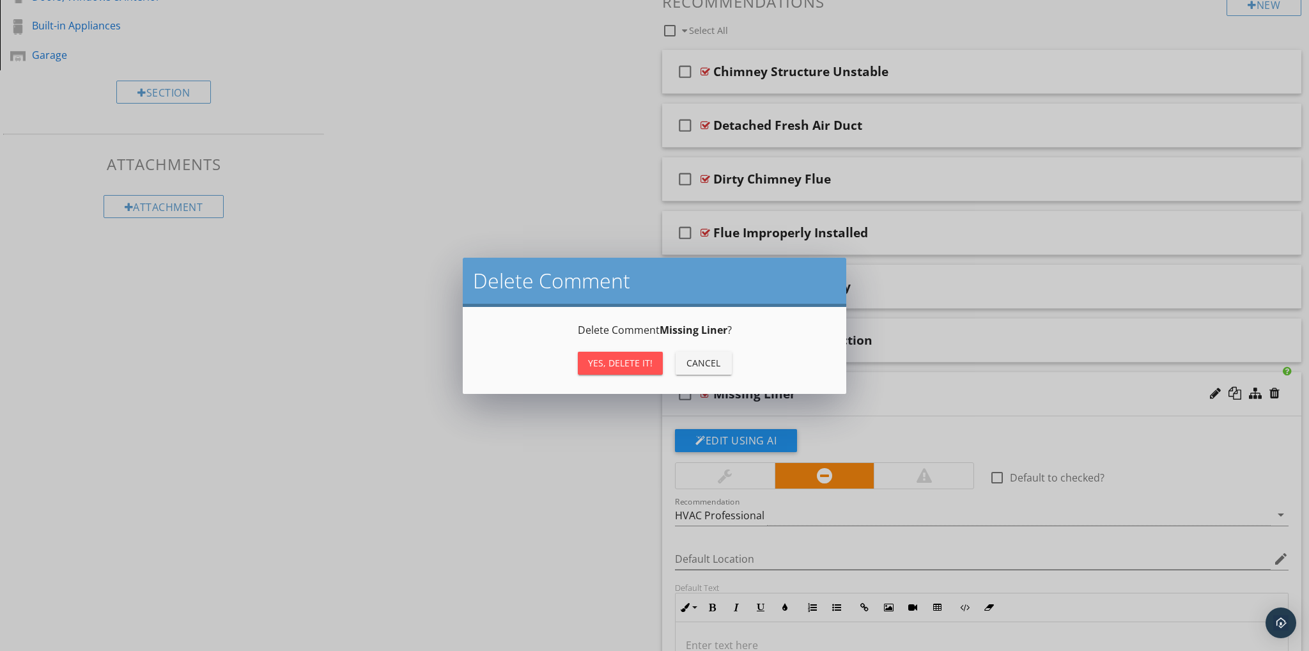
click at [605, 353] on button "Yes, Delete it!" at bounding box center [620, 363] width 85 height 23
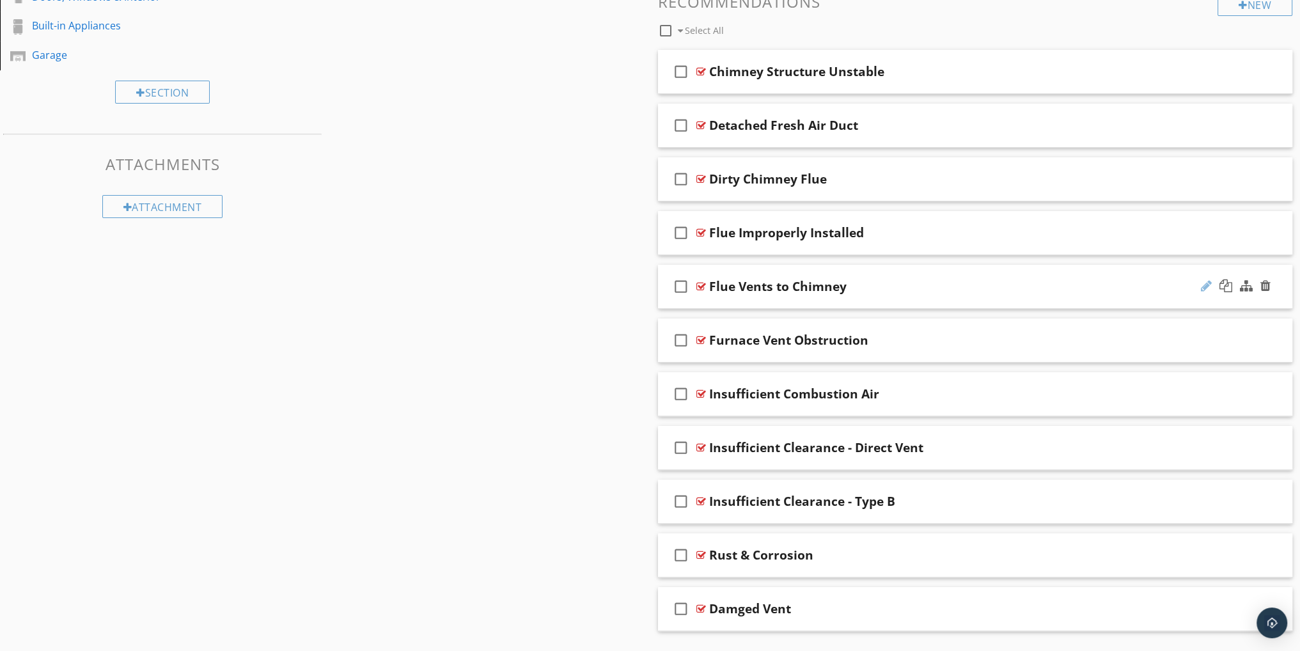
click at [1207, 283] on div at bounding box center [1206, 285] width 11 height 13
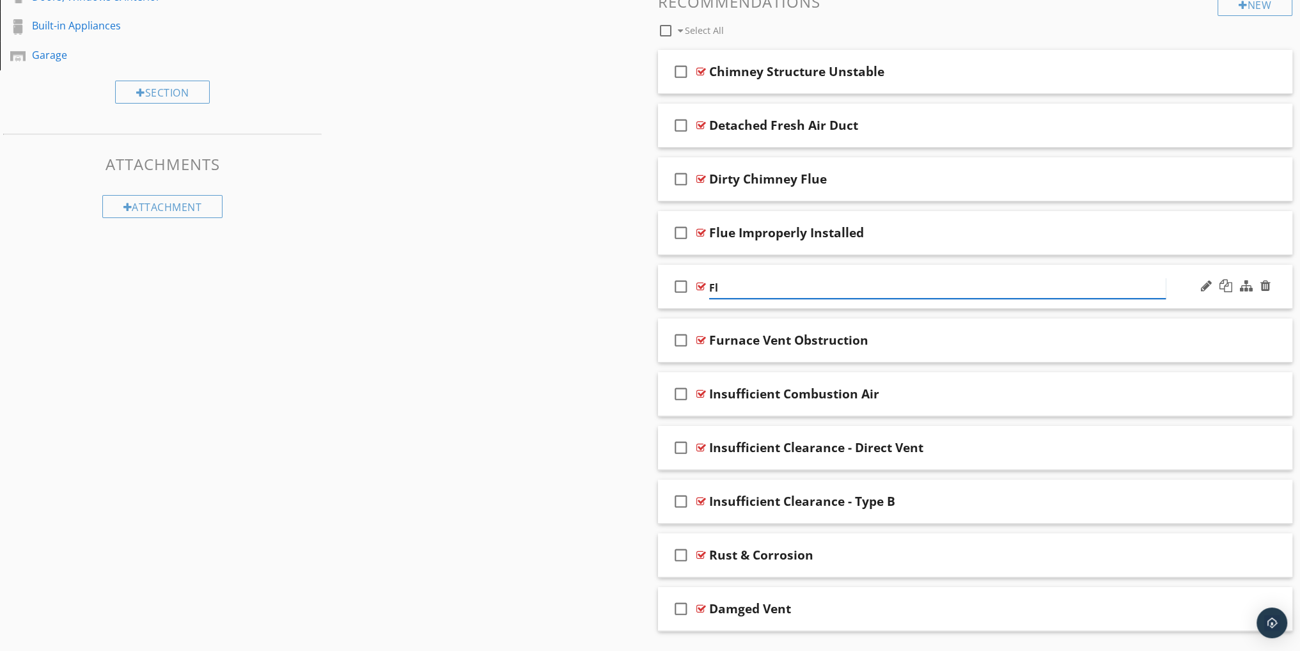
type input "F"
type input "Missing Chimney Liner"
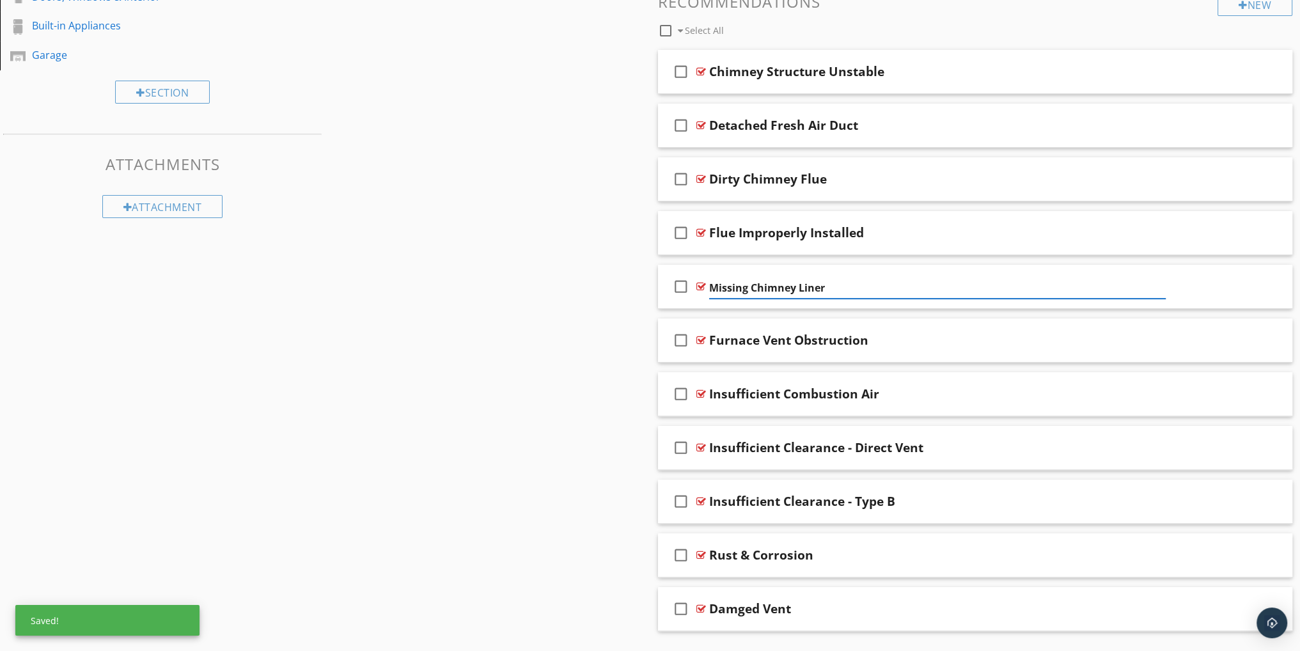
click at [567, 382] on div "Sections Inspection Details Roof Exterior Foundation & Structure Heating Coolin…" at bounding box center [650, 176] width 1300 height 992
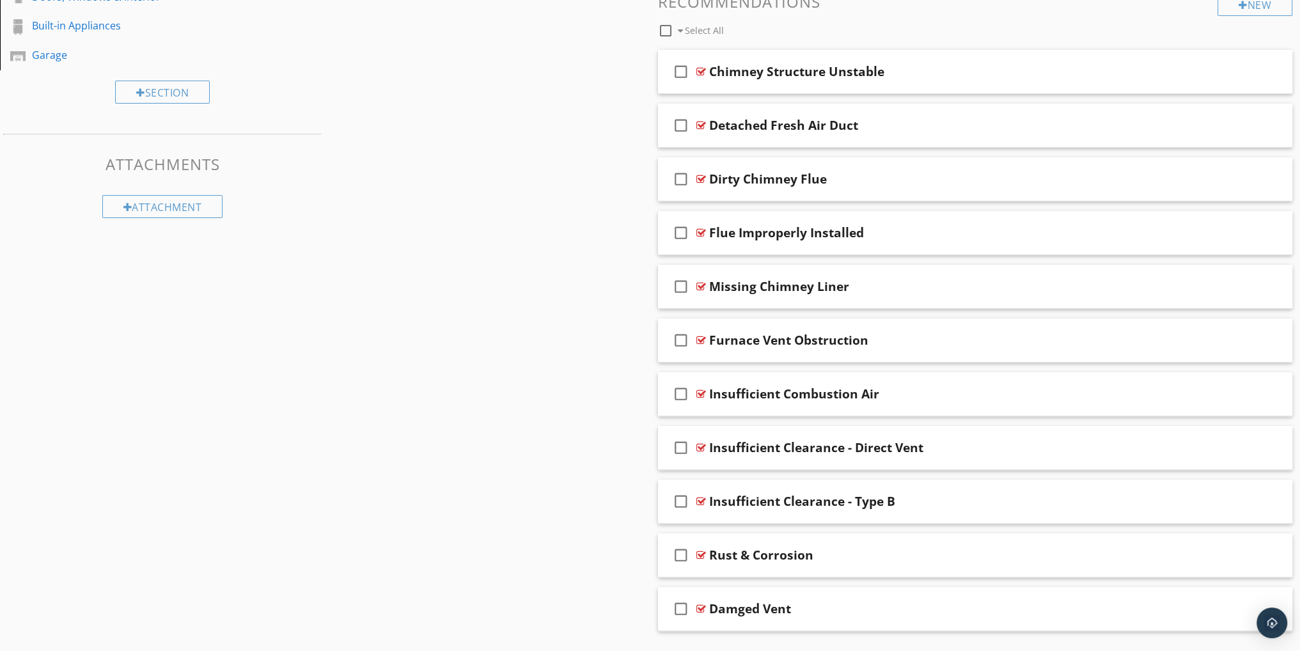
click at [528, 309] on div "Sections Inspection Details Roof Exterior Foundation & Structure Heating Coolin…" at bounding box center [650, 176] width 1300 height 992
click at [573, 372] on div "Sections Inspection Details Roof Exterior Foundation & Structure Heating Coolin…" at bounding box center [650, 176] width 1300 height 992
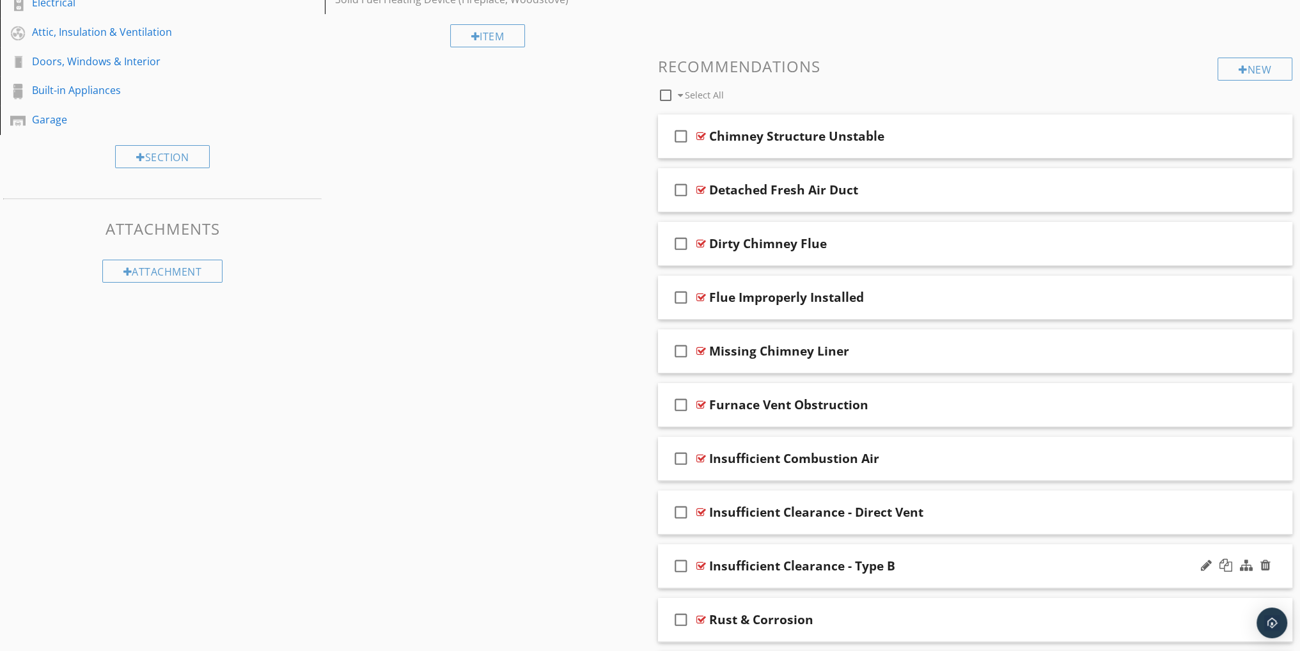
scroll to position [384, 0]
click at [627, 354] on div "Sections Inspection Details Roof Exterior Foundation & Structure Heating Coolin…" at bounding box center [650, 240] width 1300 height 992
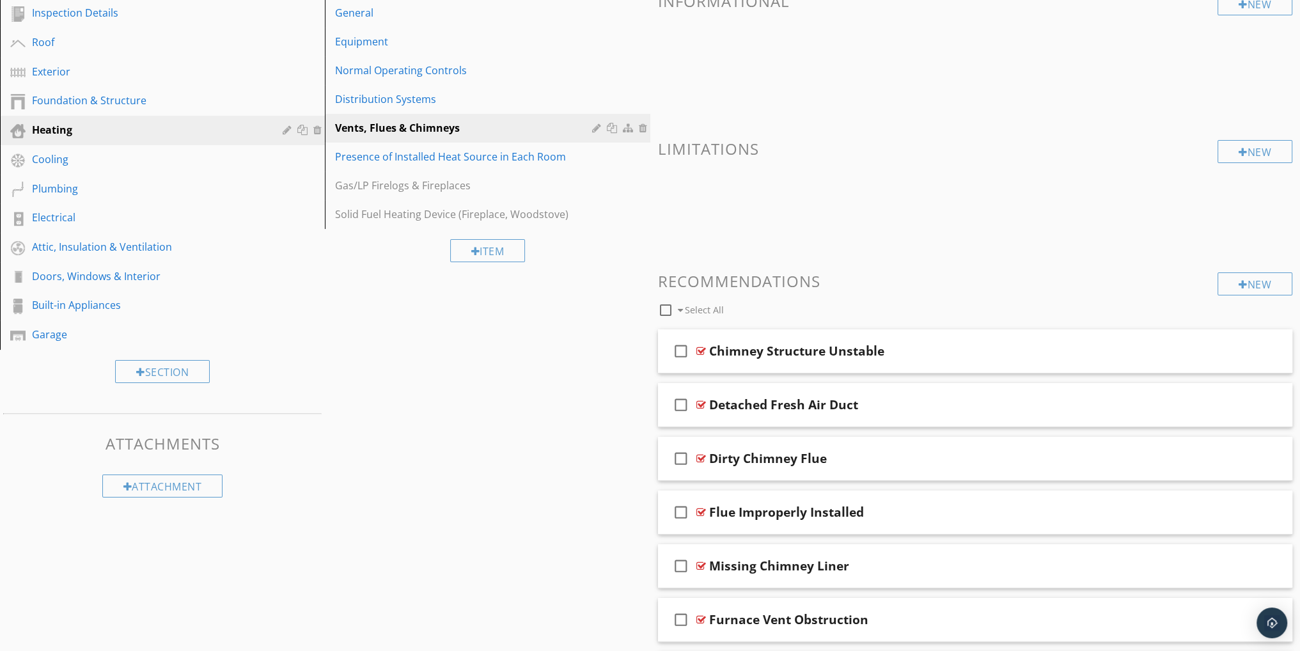
scroll to position [0, 0]
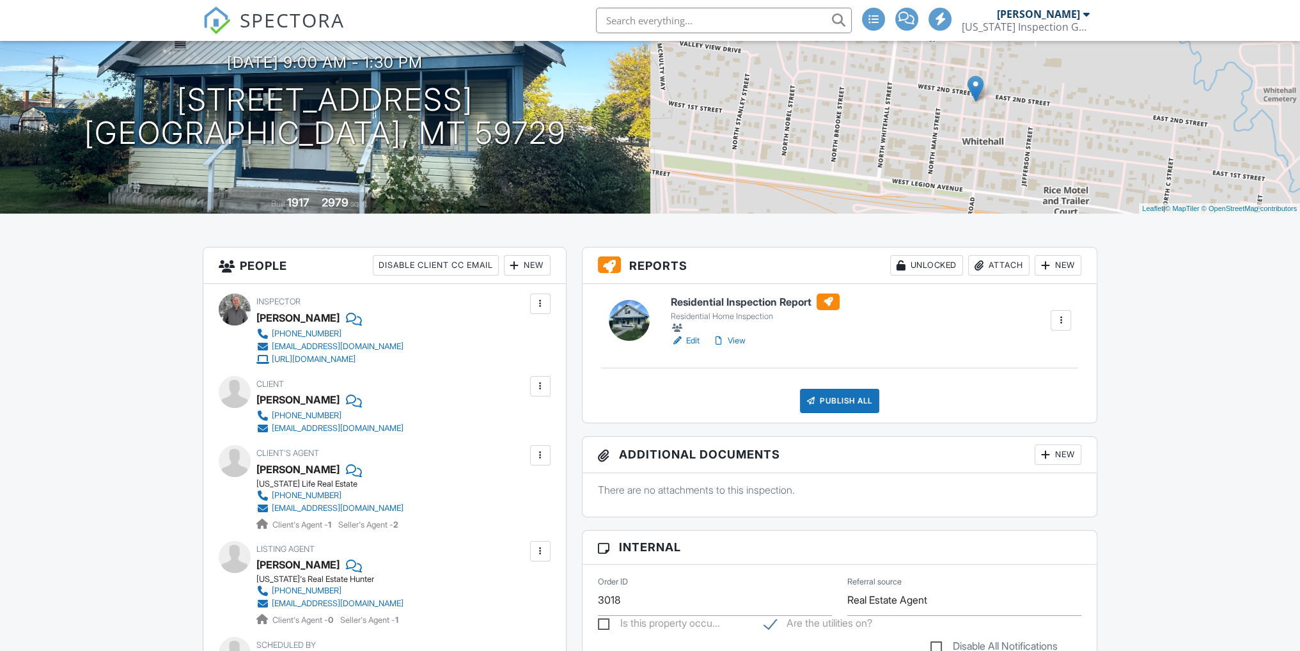
click at [547, 308] on div at bounding box center [540, 303] width 20 height 20
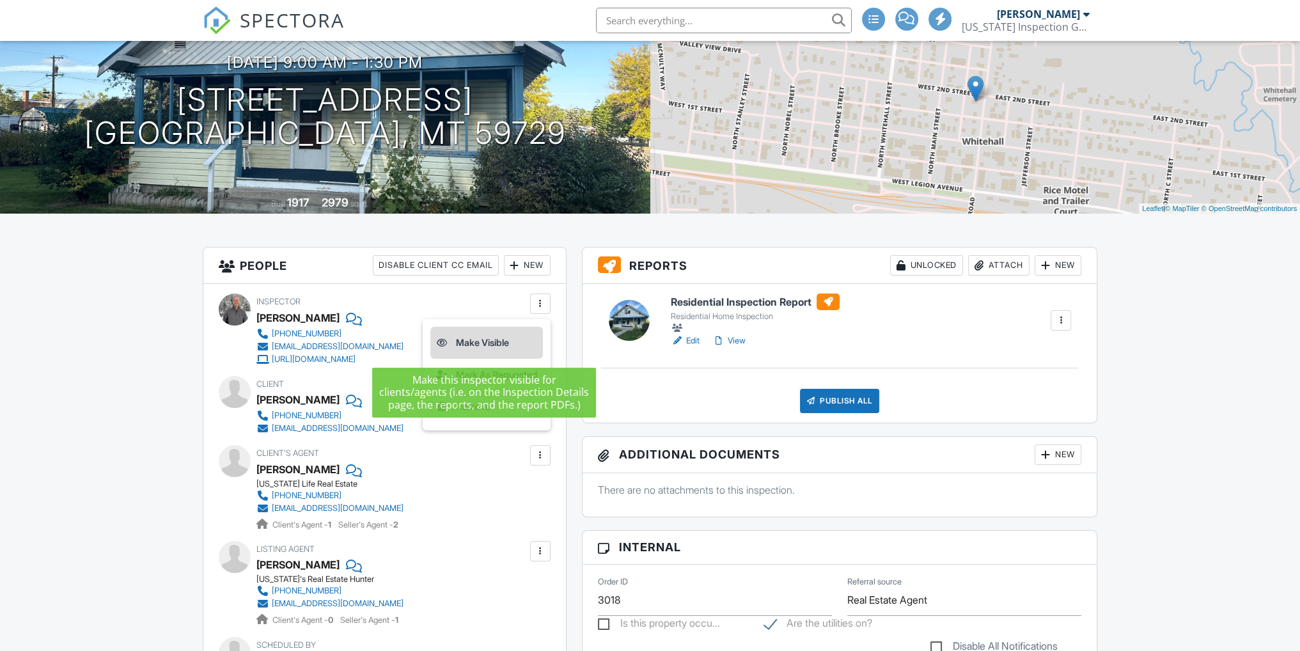
click at [510, 342] on li "Make Visible" at bounding box center [486, 343] width 113 height 32
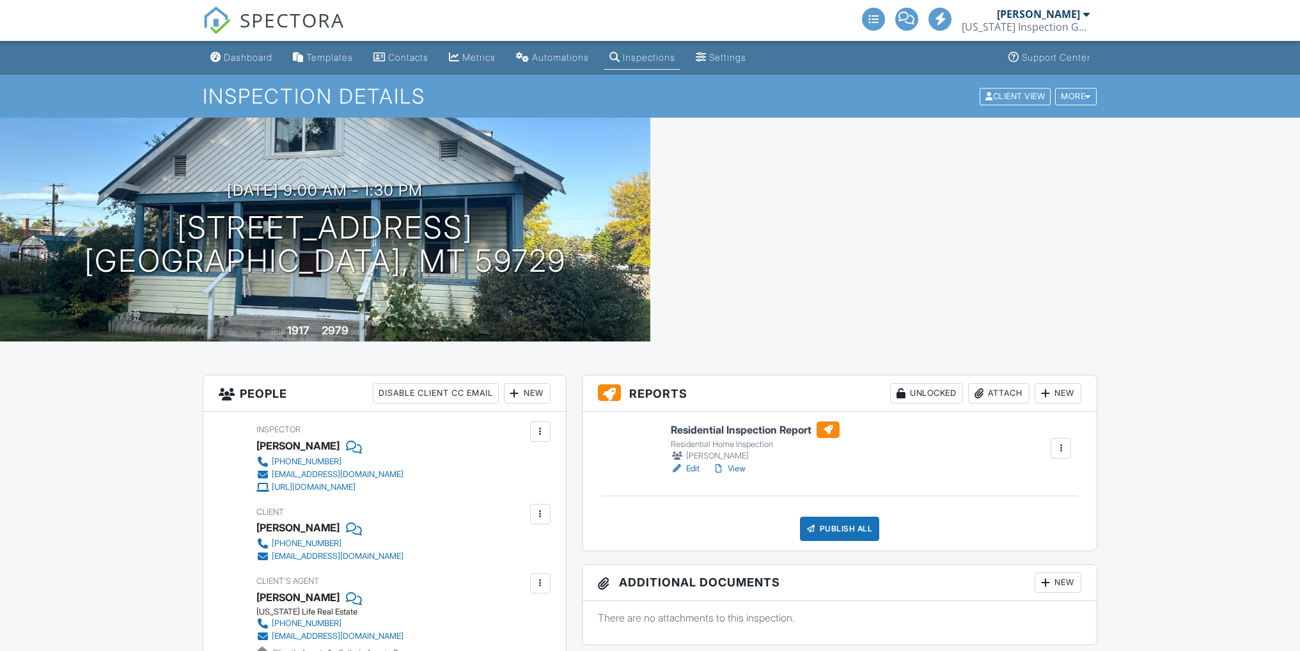
click at [1058, 448] on div at bounding box center [1060, 448] width 13 height 13
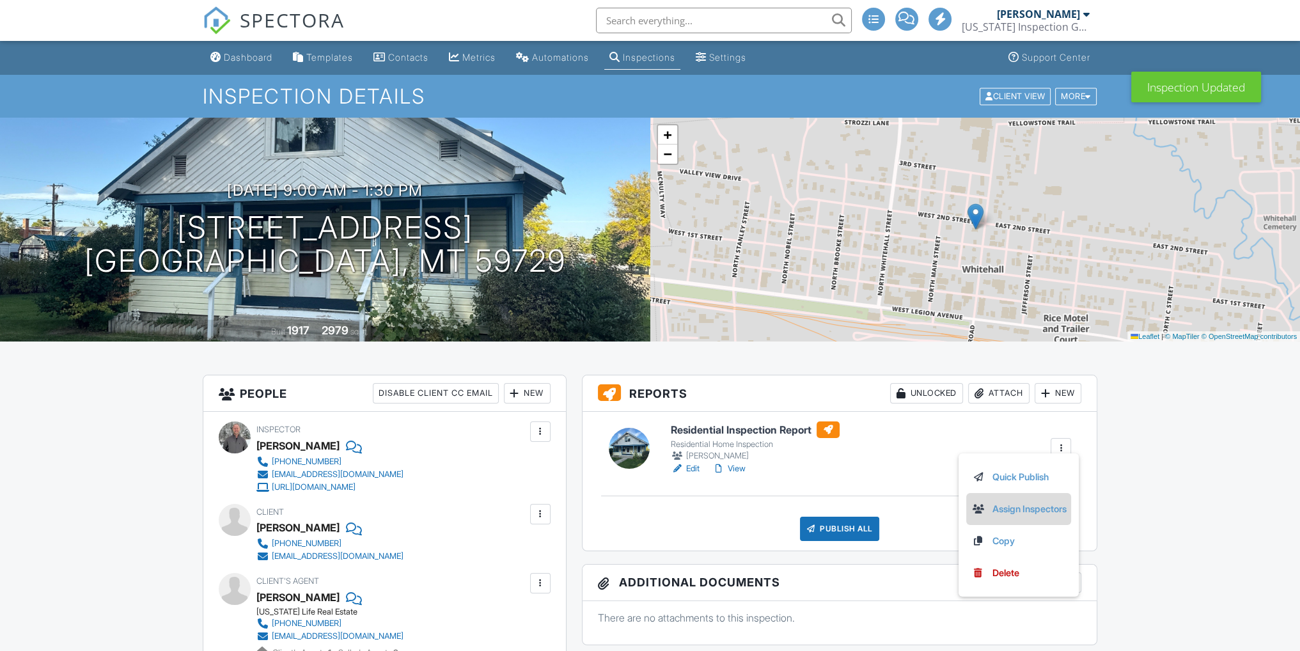
click at [1023, 514] on link "Assign Inspectors" at bounding box center [1018, 509] width 95 height 14
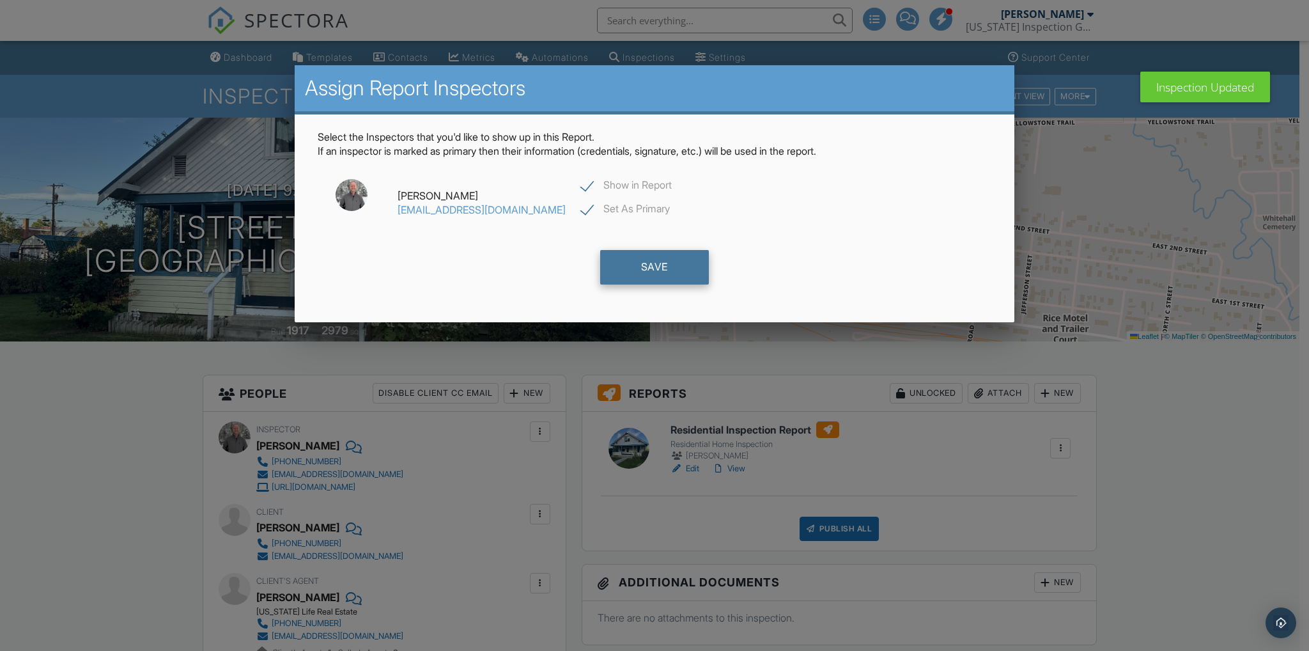
click at [668, 281] on div "Save" at bounding box center [654, 267] width 109 height 35
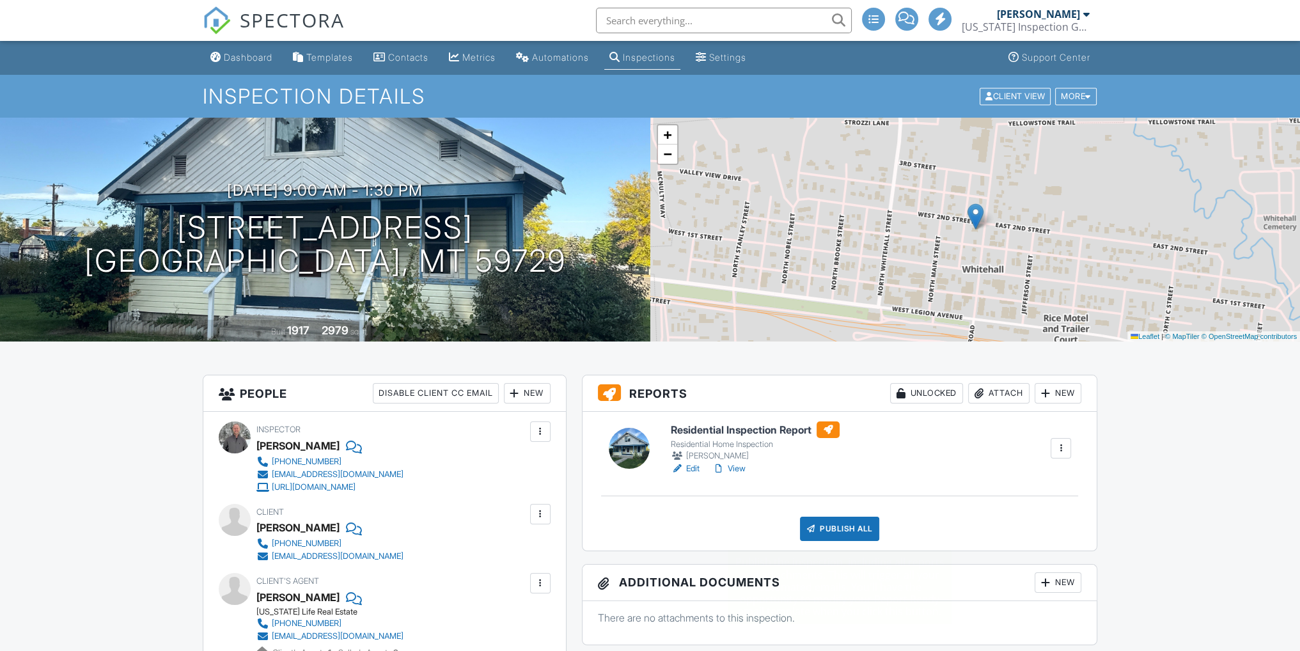
click at [836, 527] on div "Publish All" at bounding box center [840, 529] width 80 height 24
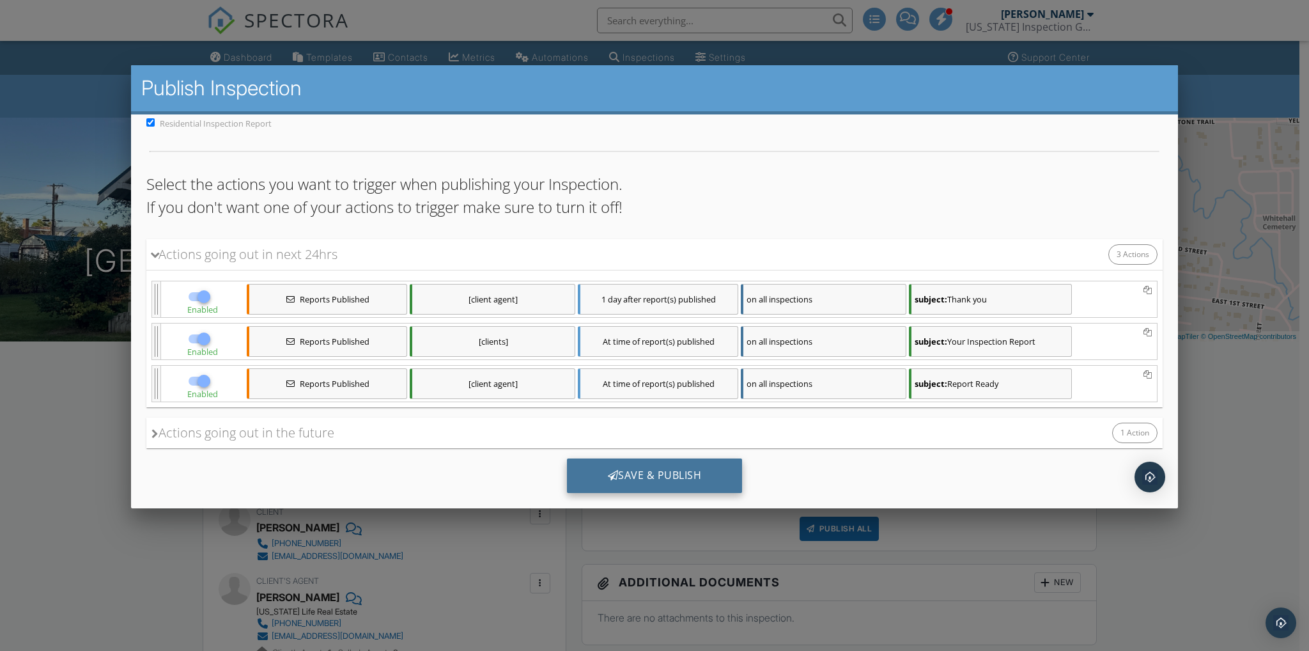
scroll to position [63, 0]
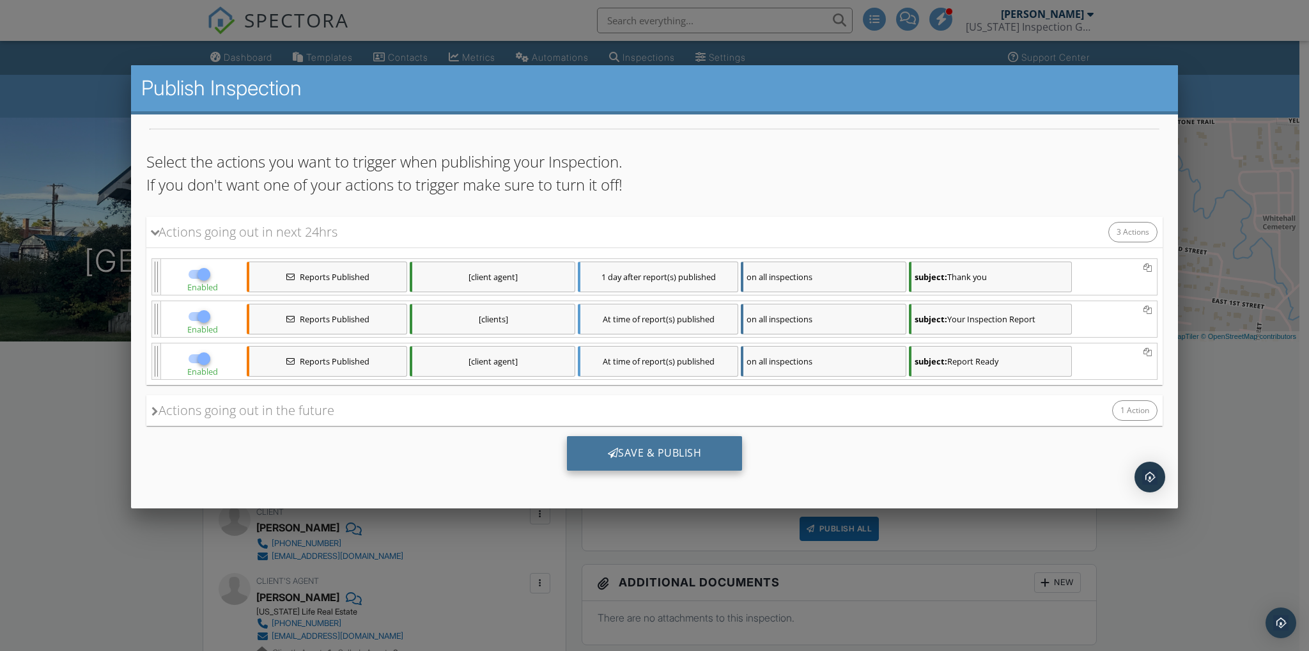
click at [663, 455] on div "Save & Publish" at bounding box center [654, 452] width 176 height 35
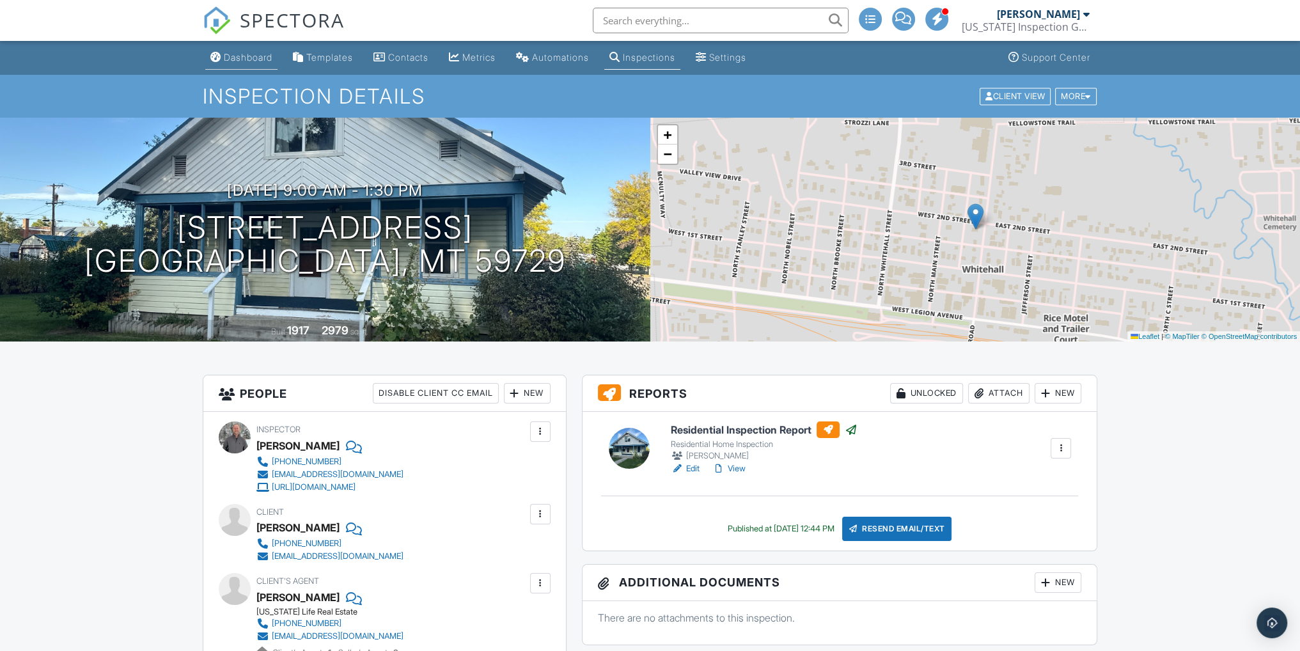
click at [248, 62] on div "Dashboard" at bounding box center [248, 57] width 49 height 11
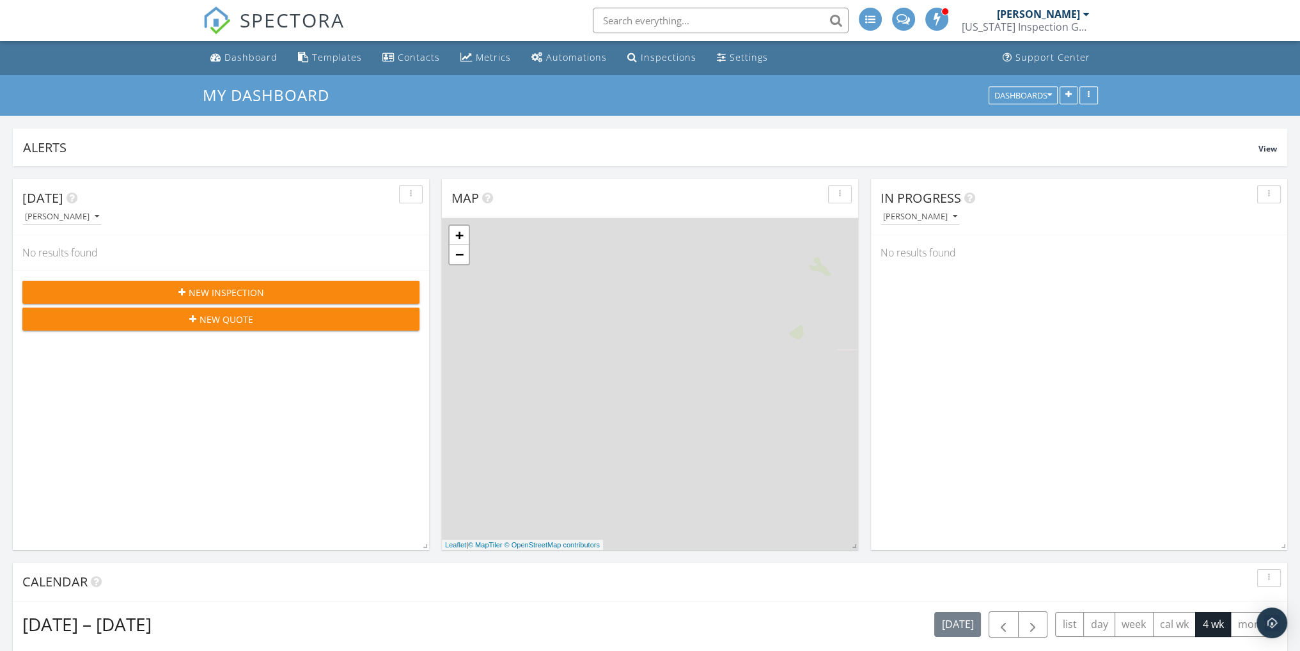
scroll to position [6, 6]
